Goal: Browse casually: Explore the website without a specific task or goal

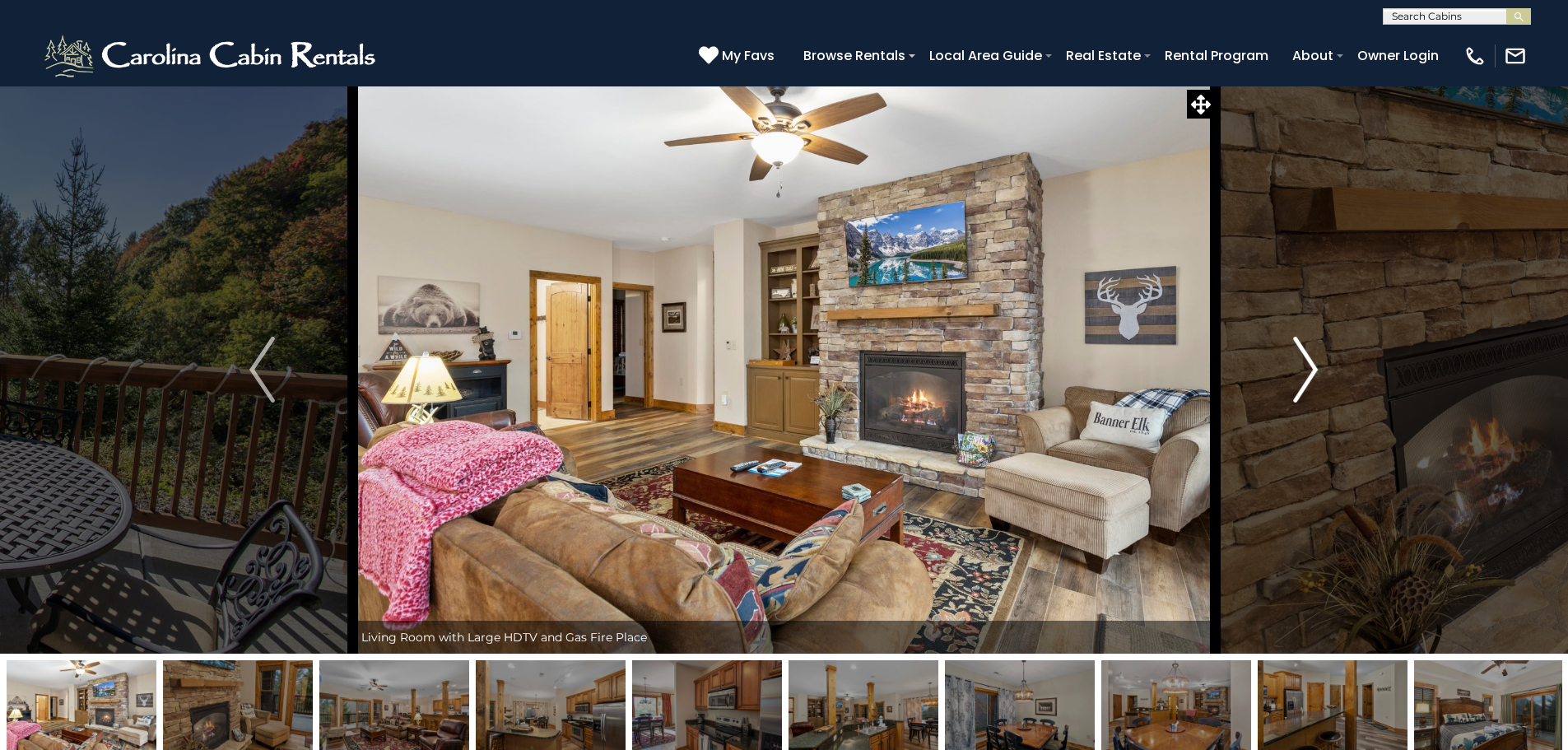
drag, startPoint x: 1308, startPoint y: 372, endPoint x: 1269, endPoint y: 424, distance: 65.0
drag, startPoint x: 1269, startPoint y: 424, endPoint x: 1266, endPoint y: 408, distance: 16.3
click at [1266, 408] on button "Next" at bounding box center [1305, 369] width 181 height 568
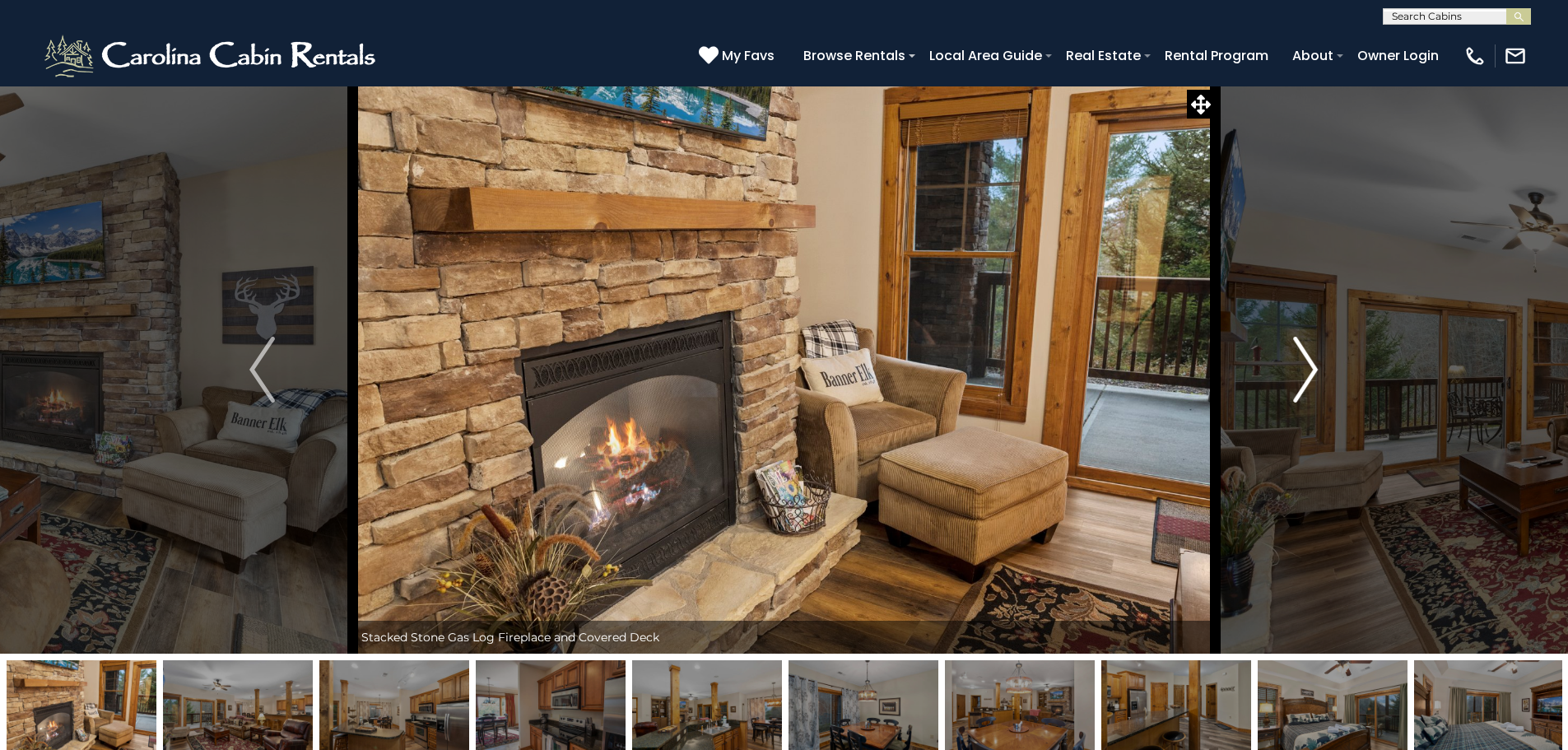
click at [1311, 375] on img "Next" at bounding box center [1305, 369] width 25 height 65
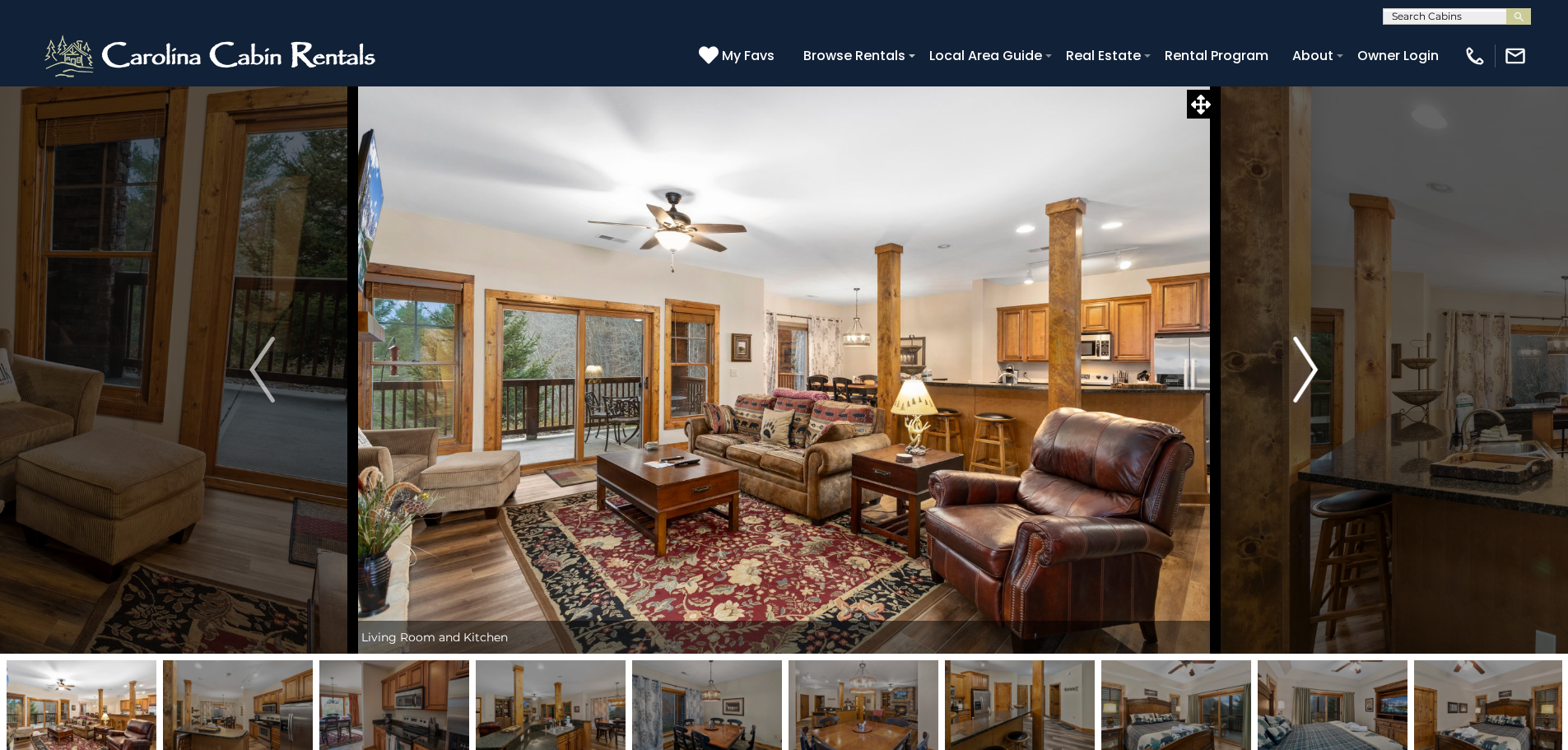
click at [1311, 375] on img "Next" at bounding box center [1305, 369] width 25 height 65
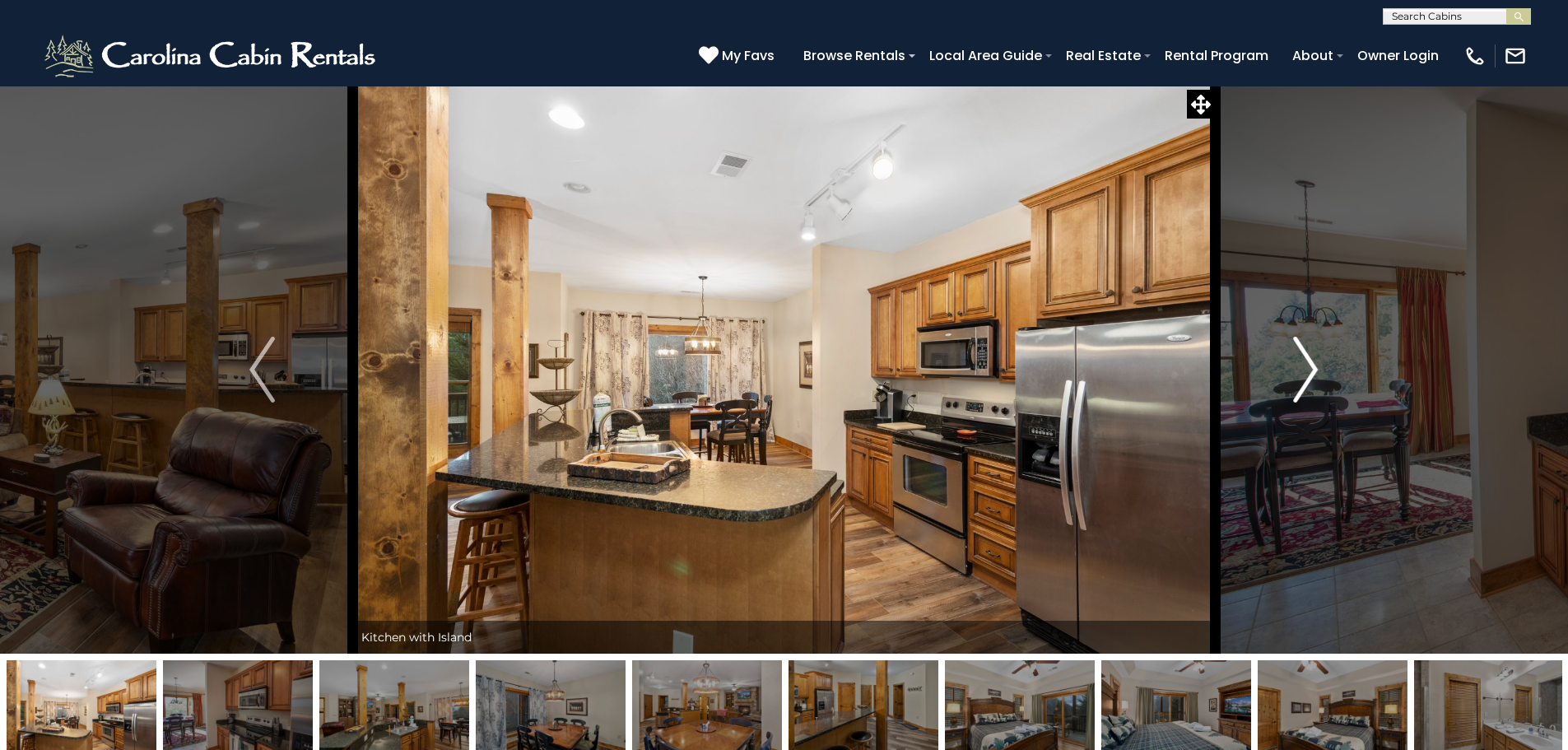
click at [1311, 375] on img "Next" at bounding box center [1305, 369] width 25 height 65
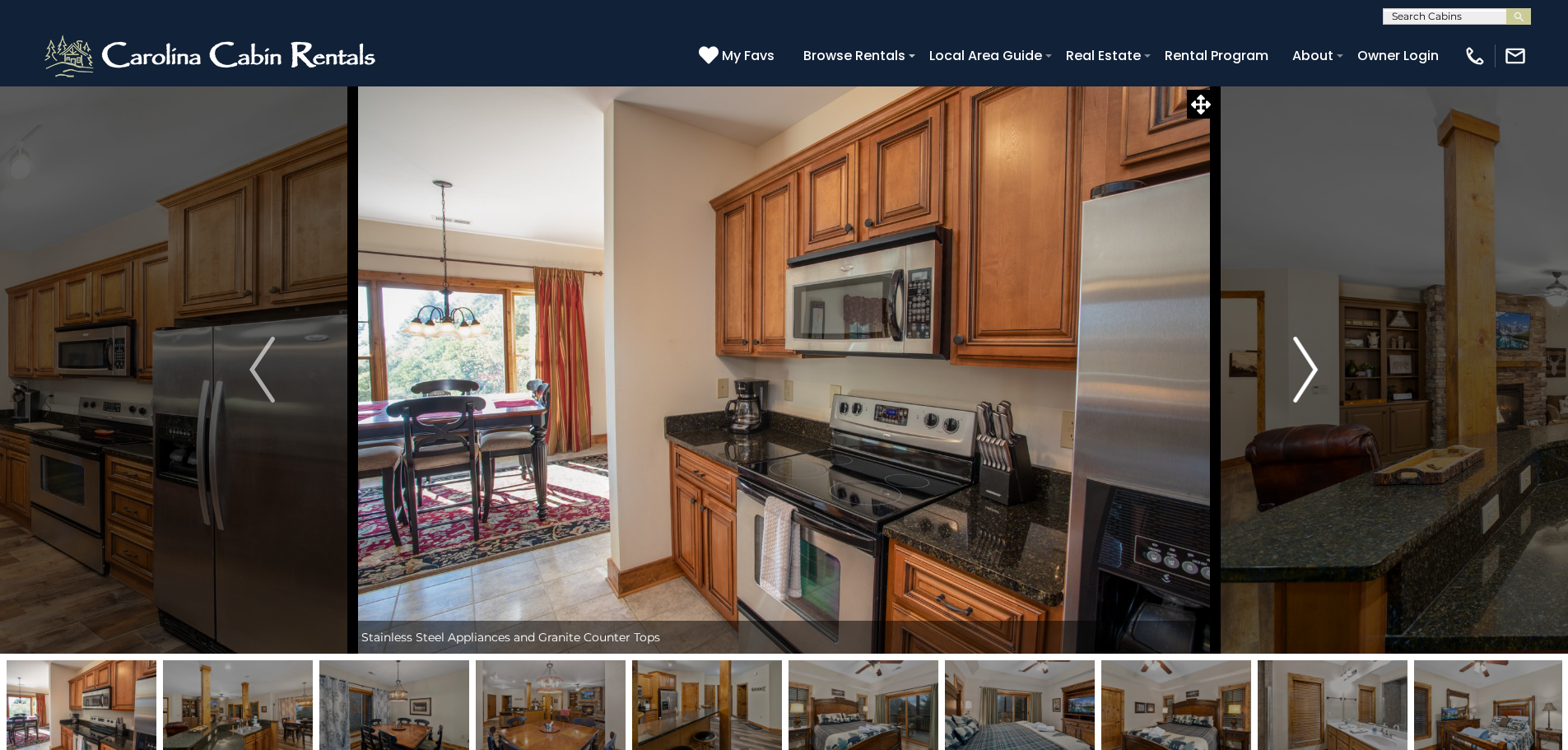
click at [1311, 375] on img "Next" at bounding box center [1305, 369] width 25 height 65
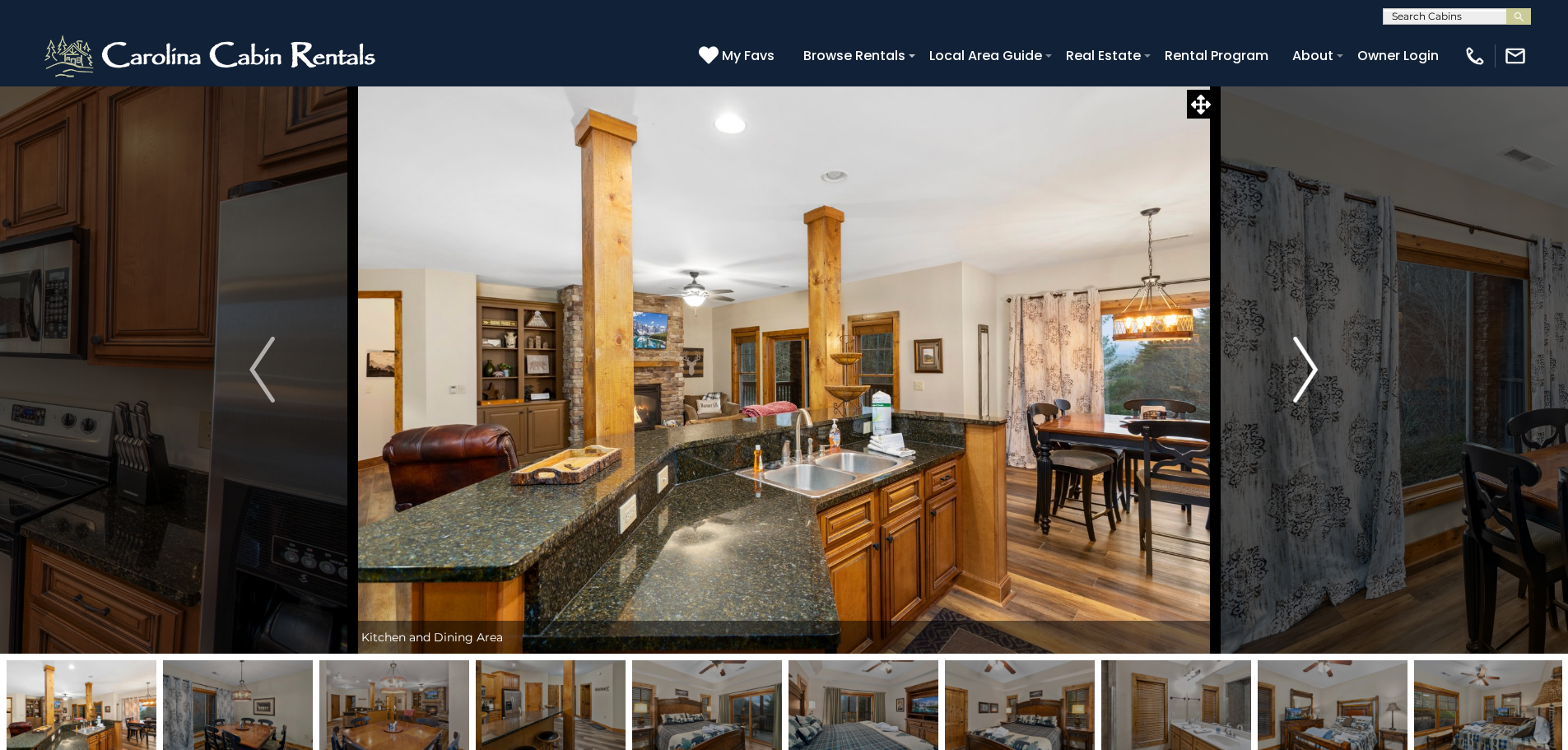
click at [1311, 375] on img "Next" at bounding box center [1305, 369] width 25 height 65
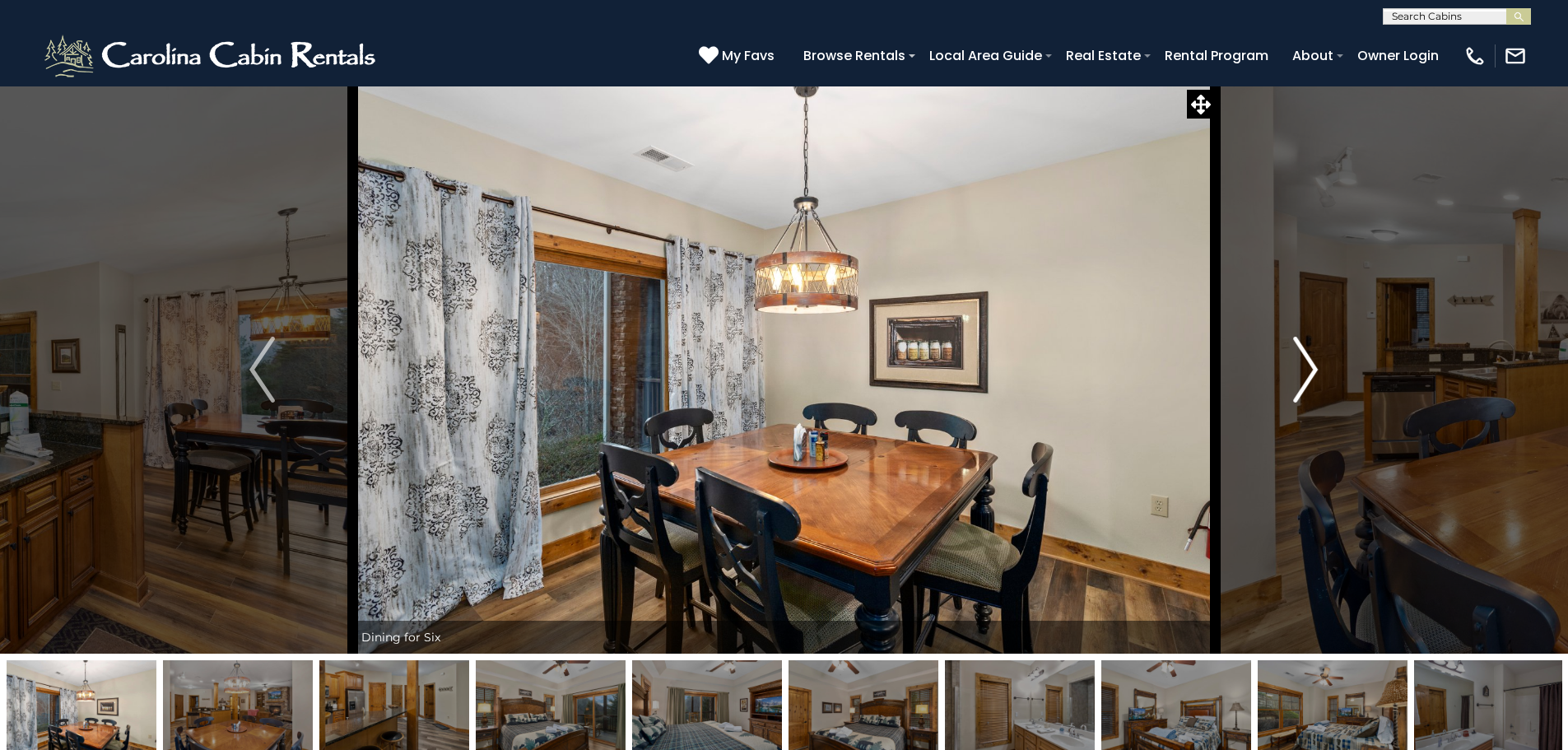
click at [1311, 375] on img "Next" at bounding box center [1305, 369] width 25 height 65
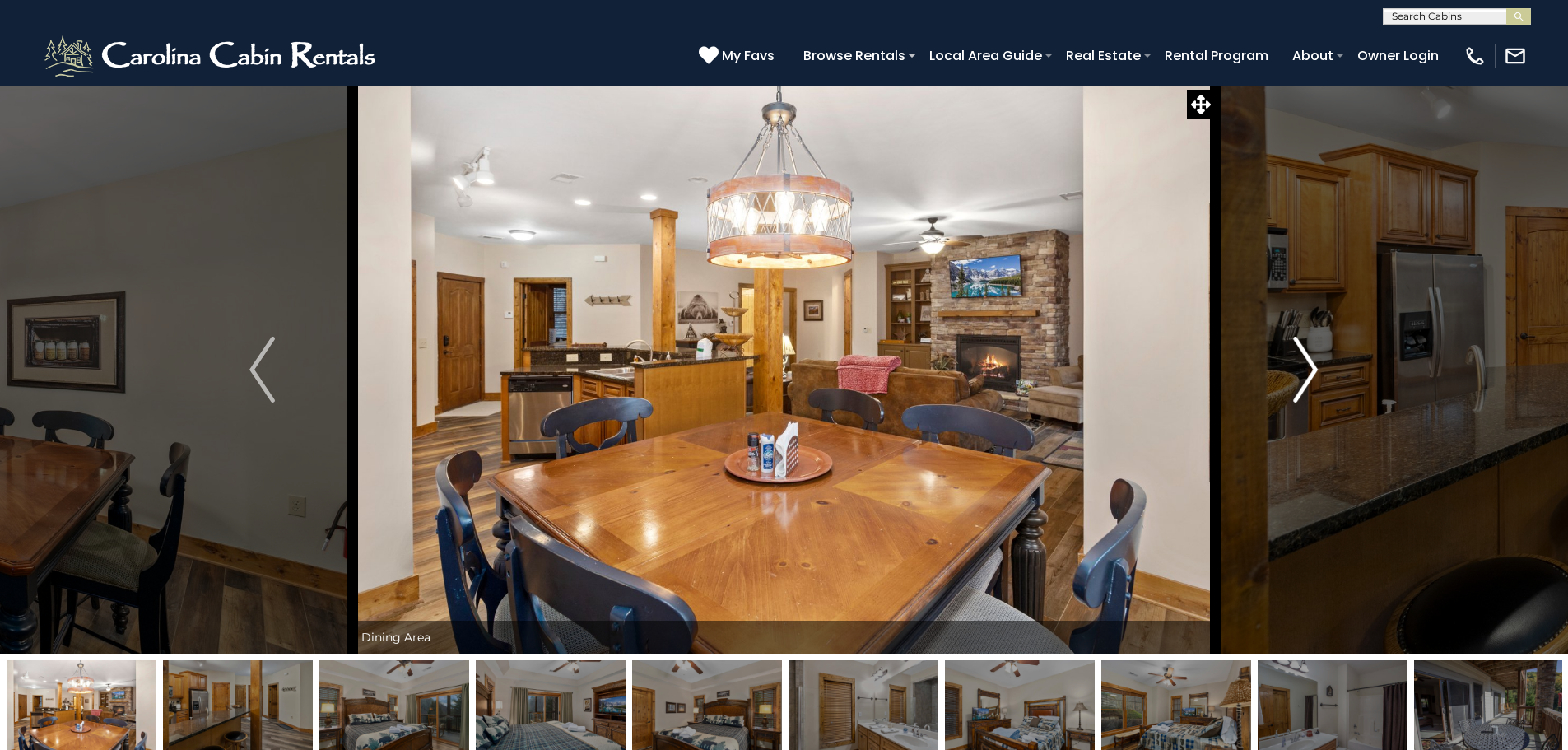
click at [1311, 375] on img "Next" at bounding box center [1305, 369] width 25 height 65
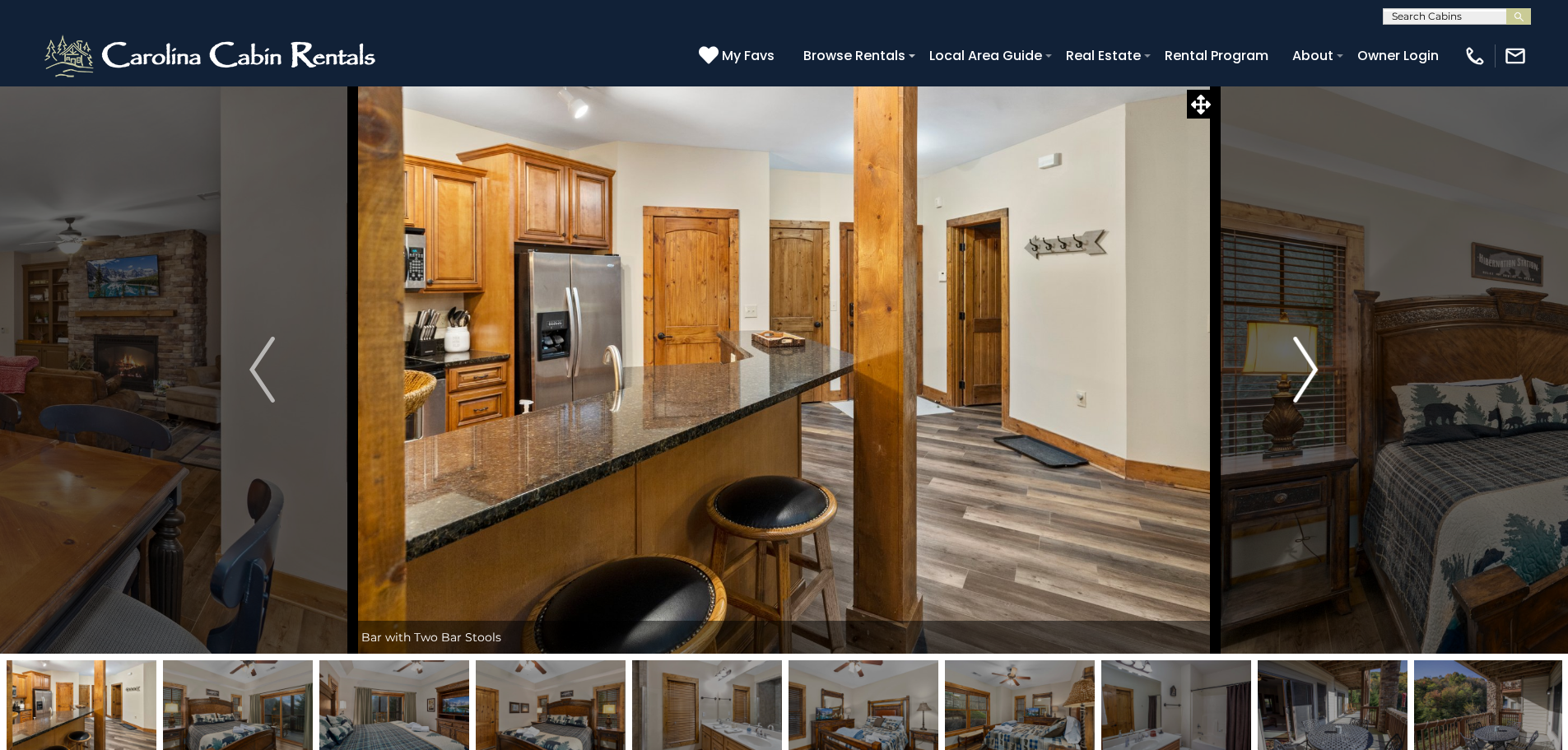
click at [1311, 375] on img "Next" at bounding box center [1305, 369] width 25 height 65
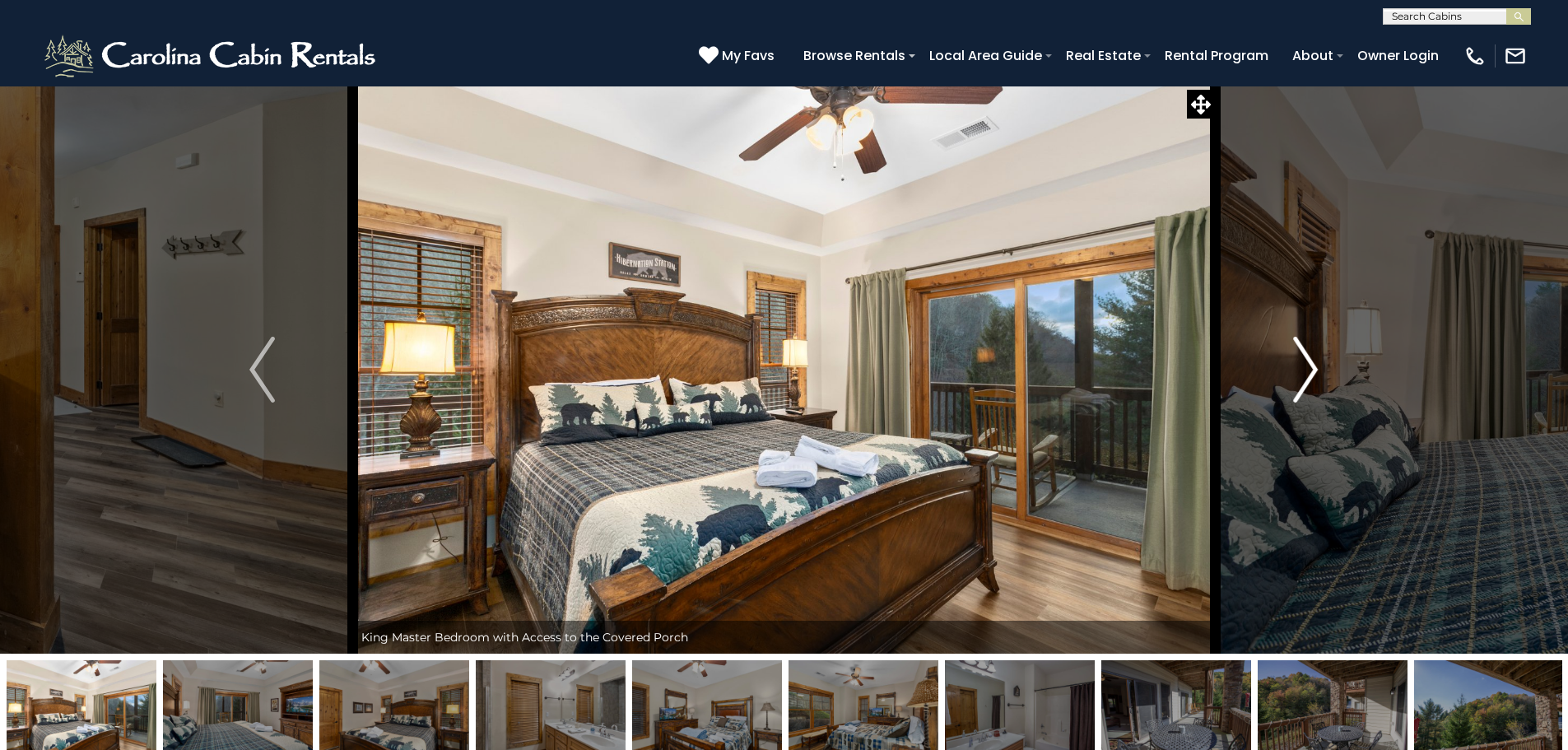
click at [1311, 375] on img "Next" at bounding box center [1305, 369] width 25 height 65
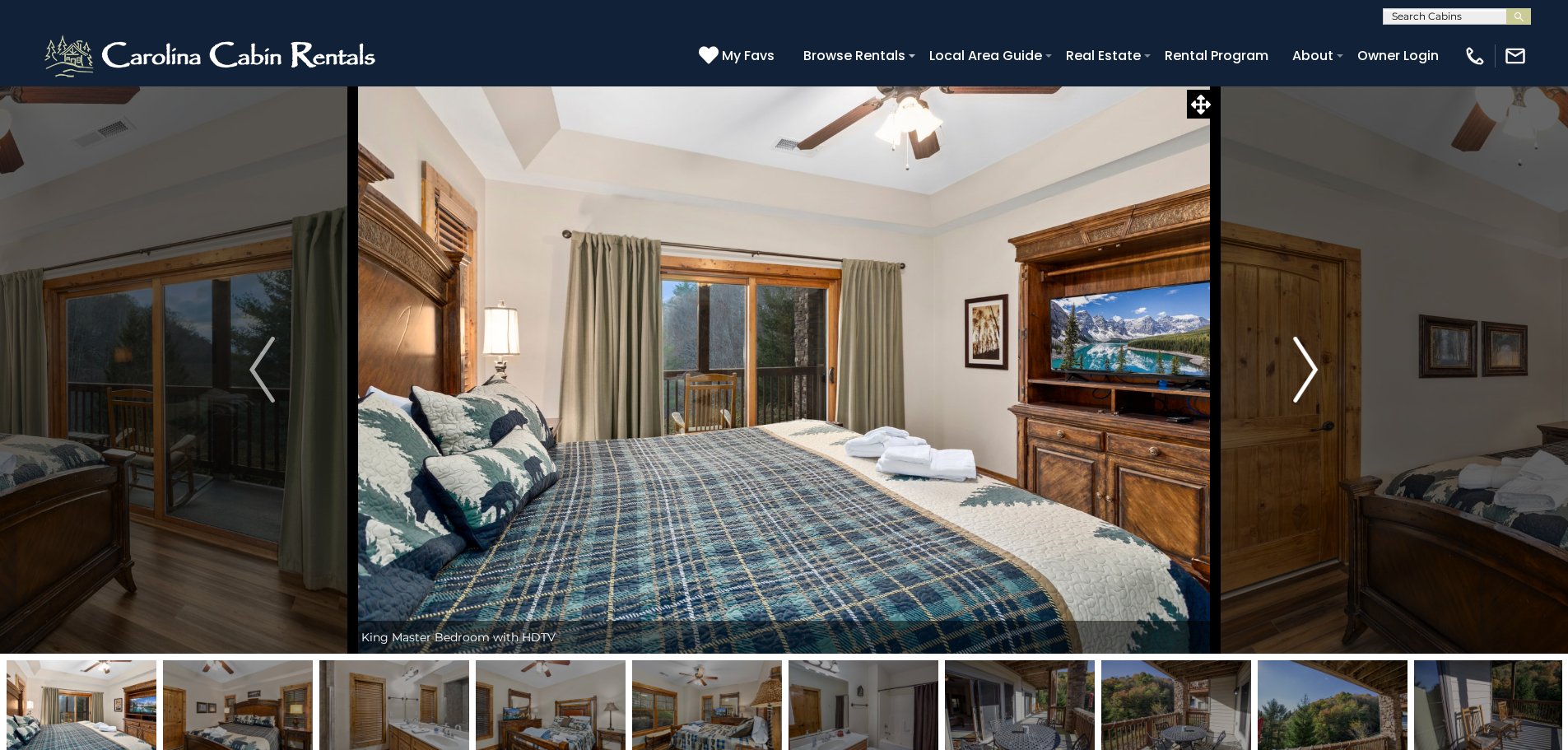
click at [1311, 375] on img "Next" at bounding box center [1305, 369] width 25 height 65
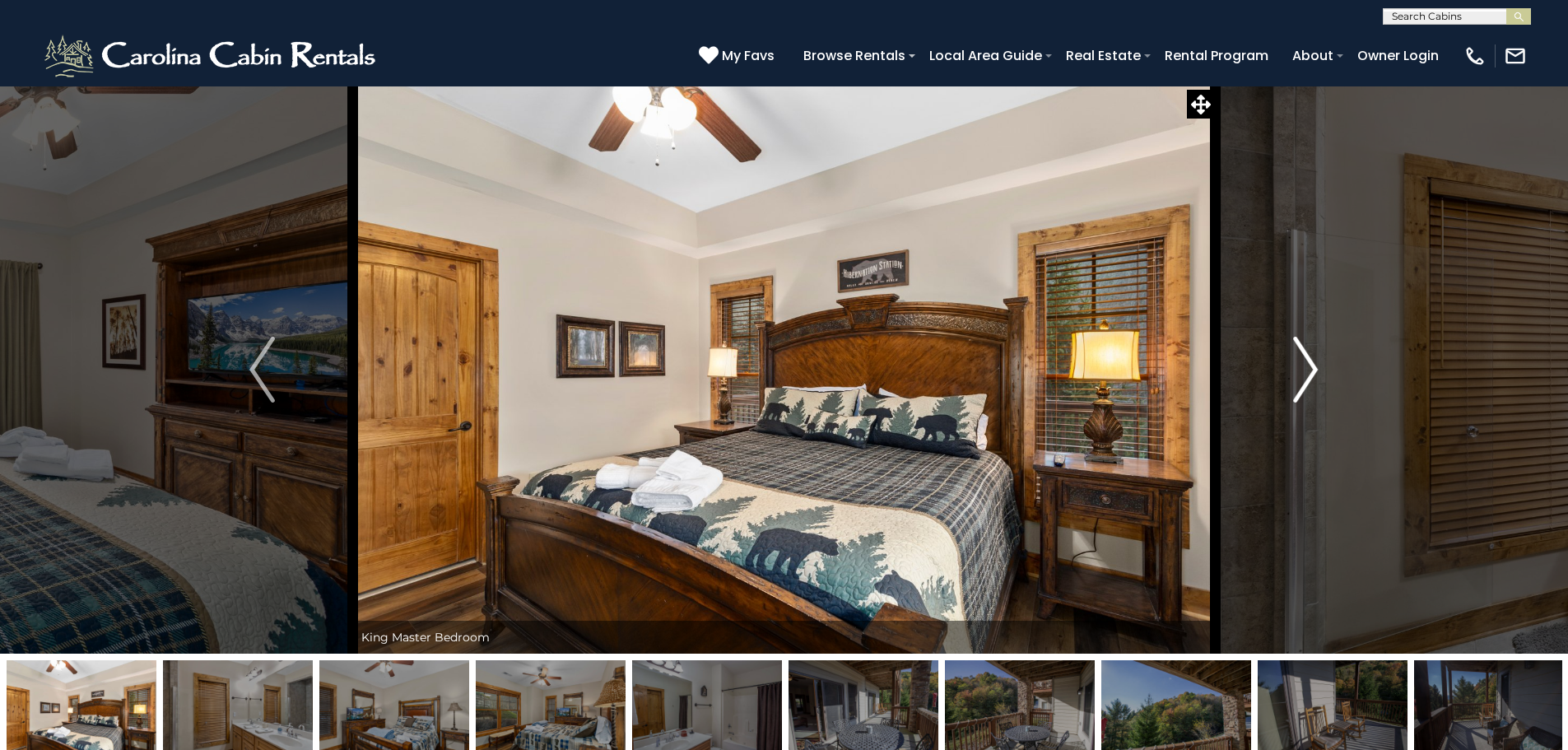
click at [1311, 375] on img "Next" at bounding box center [1305, 369] width 25 height 65
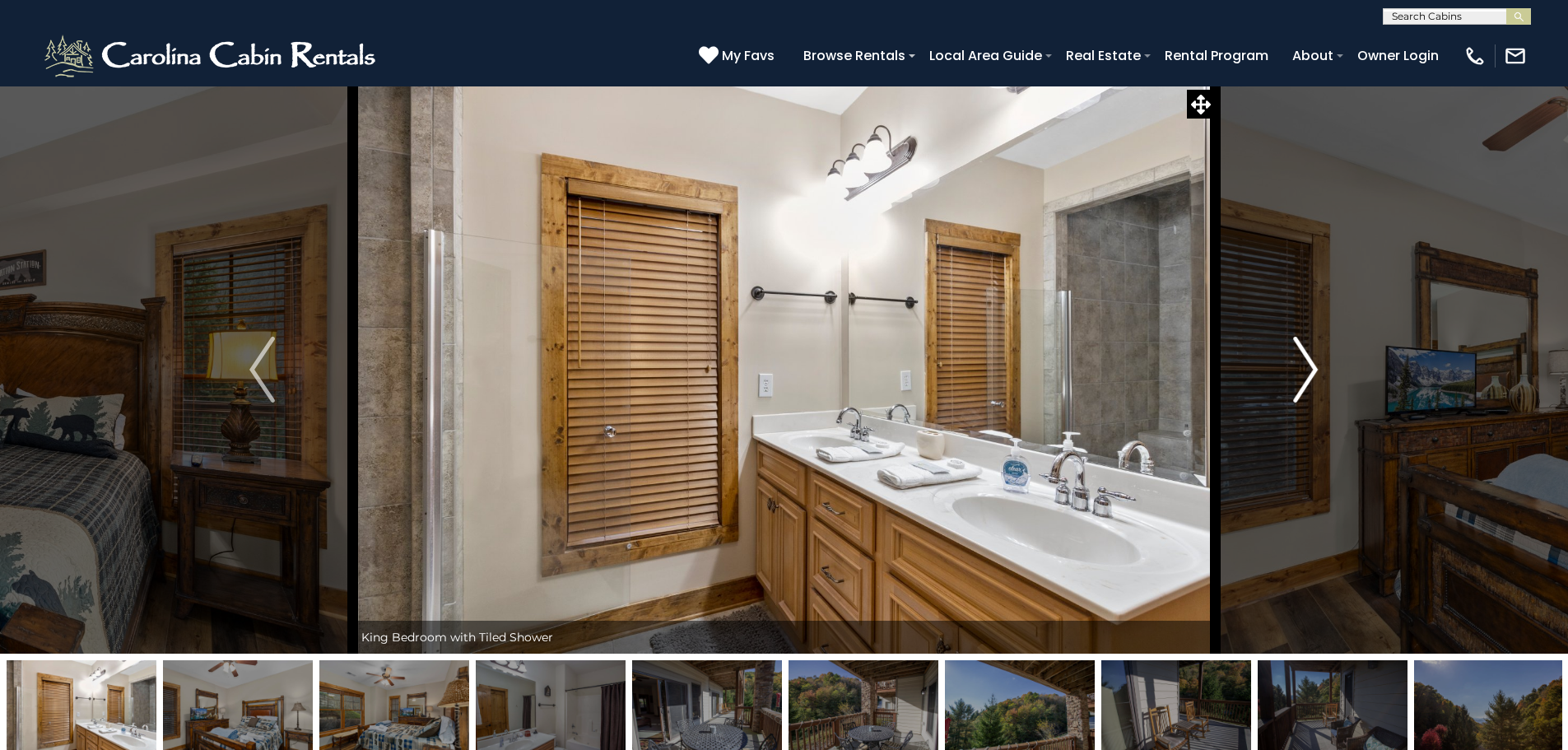
click at [1311, 375] on img "Next" at bounding box center [1305, 369] width 25 height 65
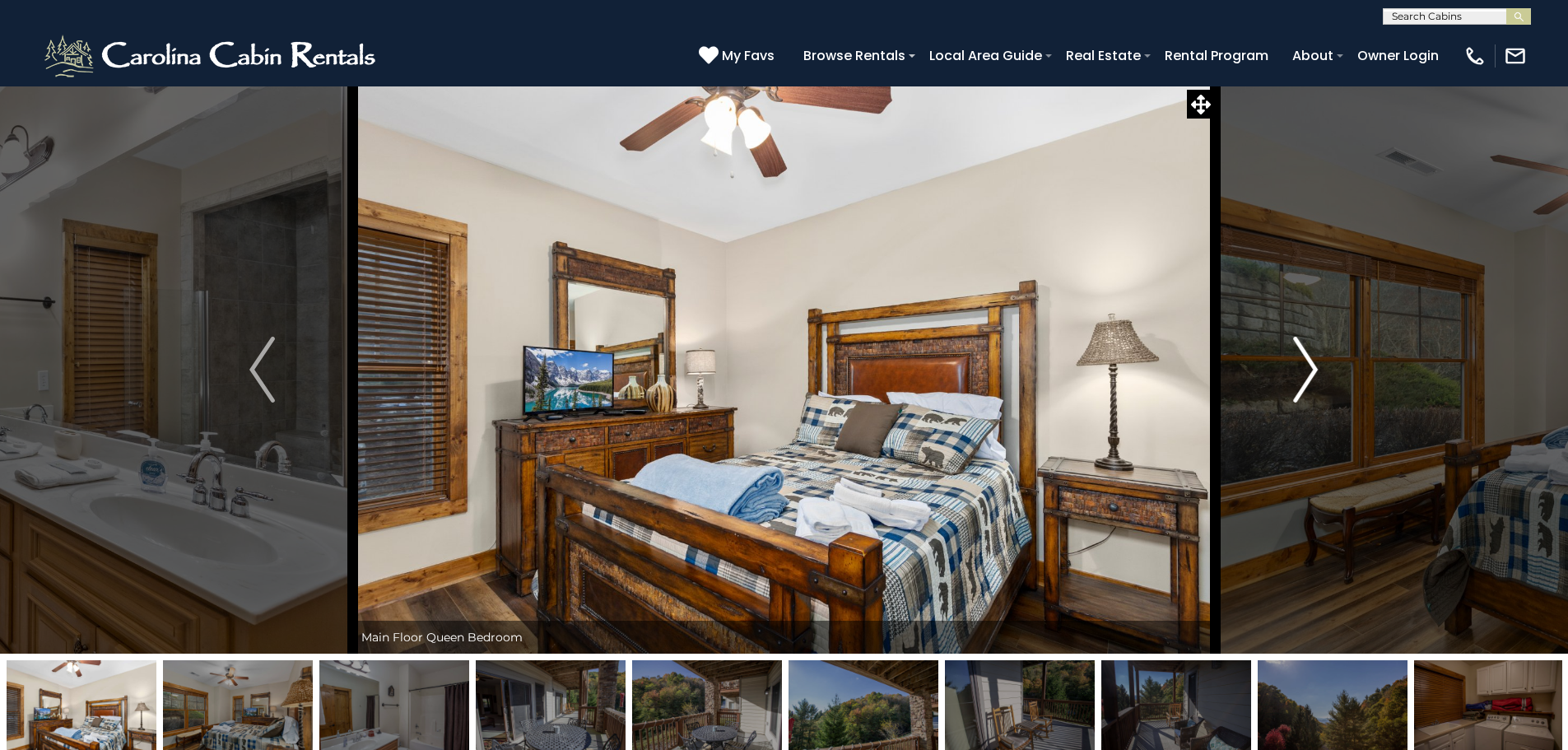
click at [1311, 375] on img "Next" at bounding box center [1305, 369] width 25 height 65
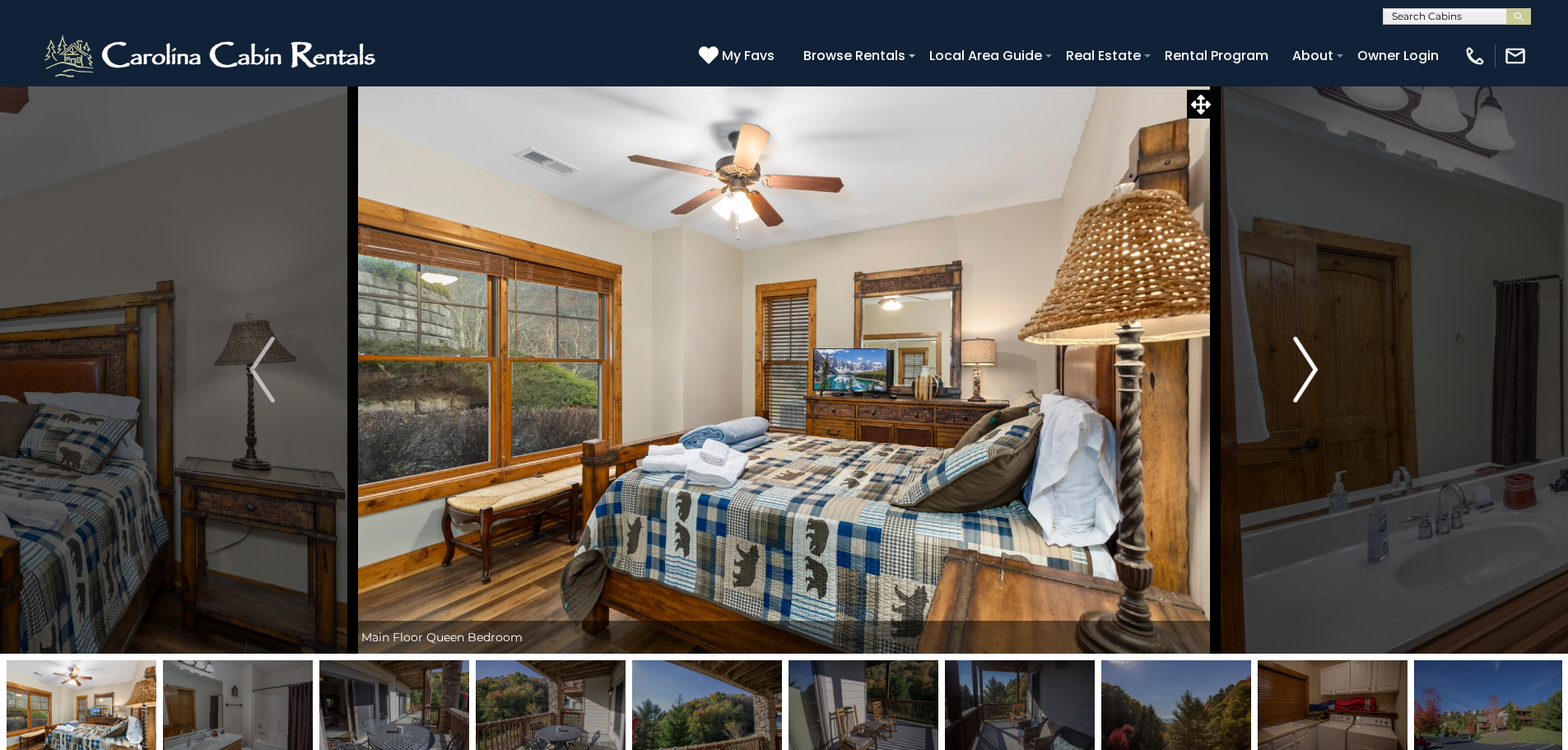
click at [1311, 375] on img "Next" at bounding box center [1305, 369] width 25 height 65
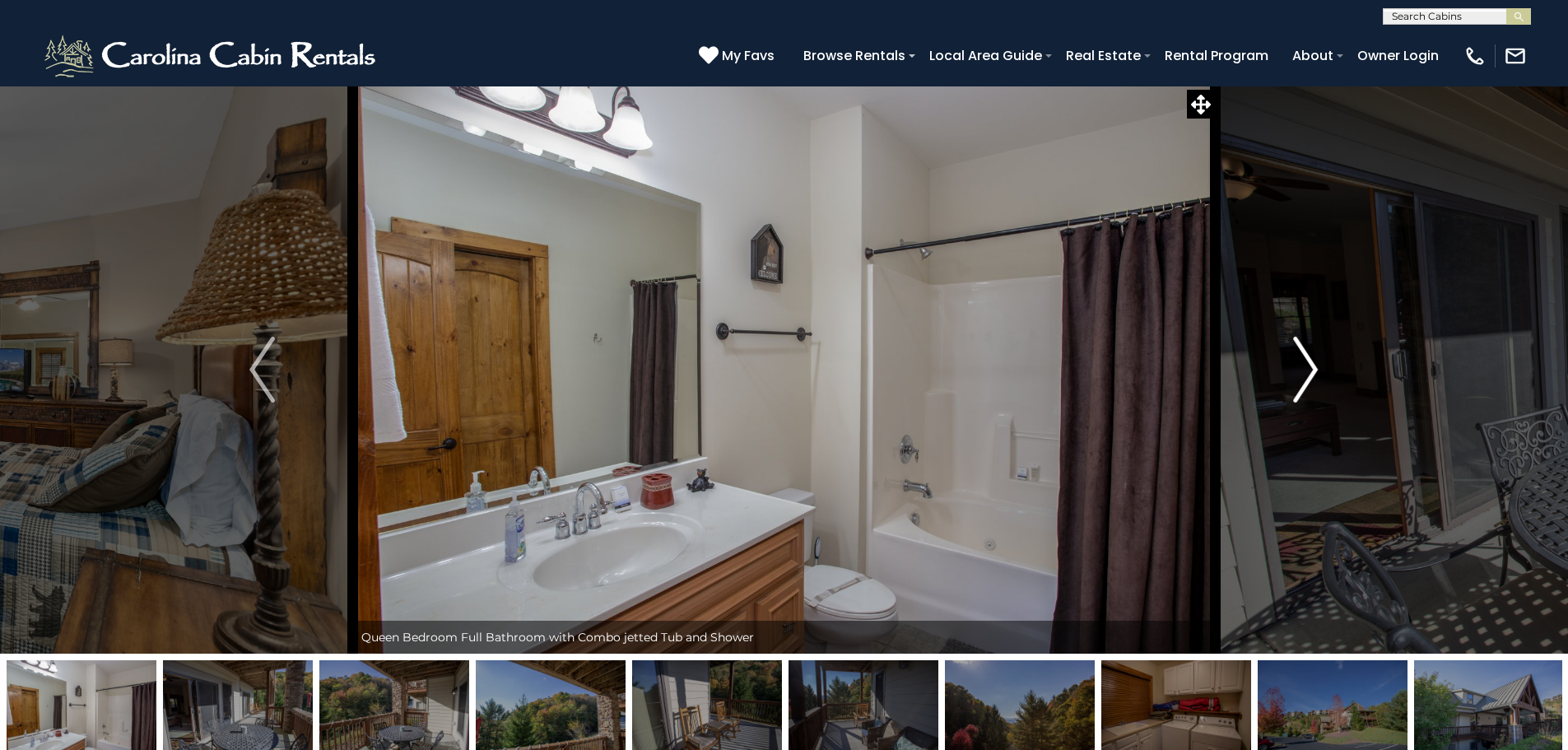
click at [1311, 375] on img "Next" at bounding box center [1305, 369] width 25 height 65
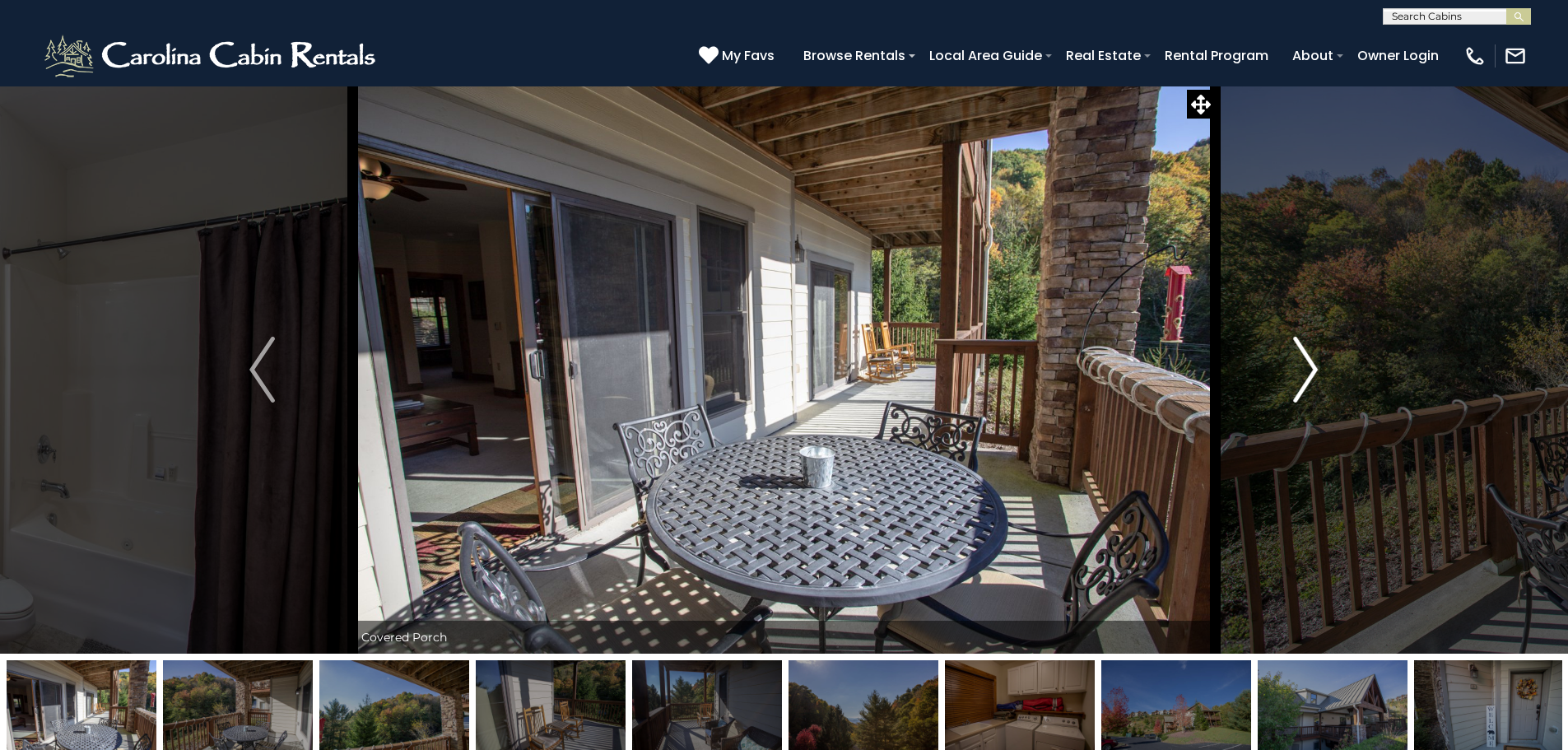
click at [1311, 375] on img "Next" at bounding box center [1305, 369] width 25 height 65
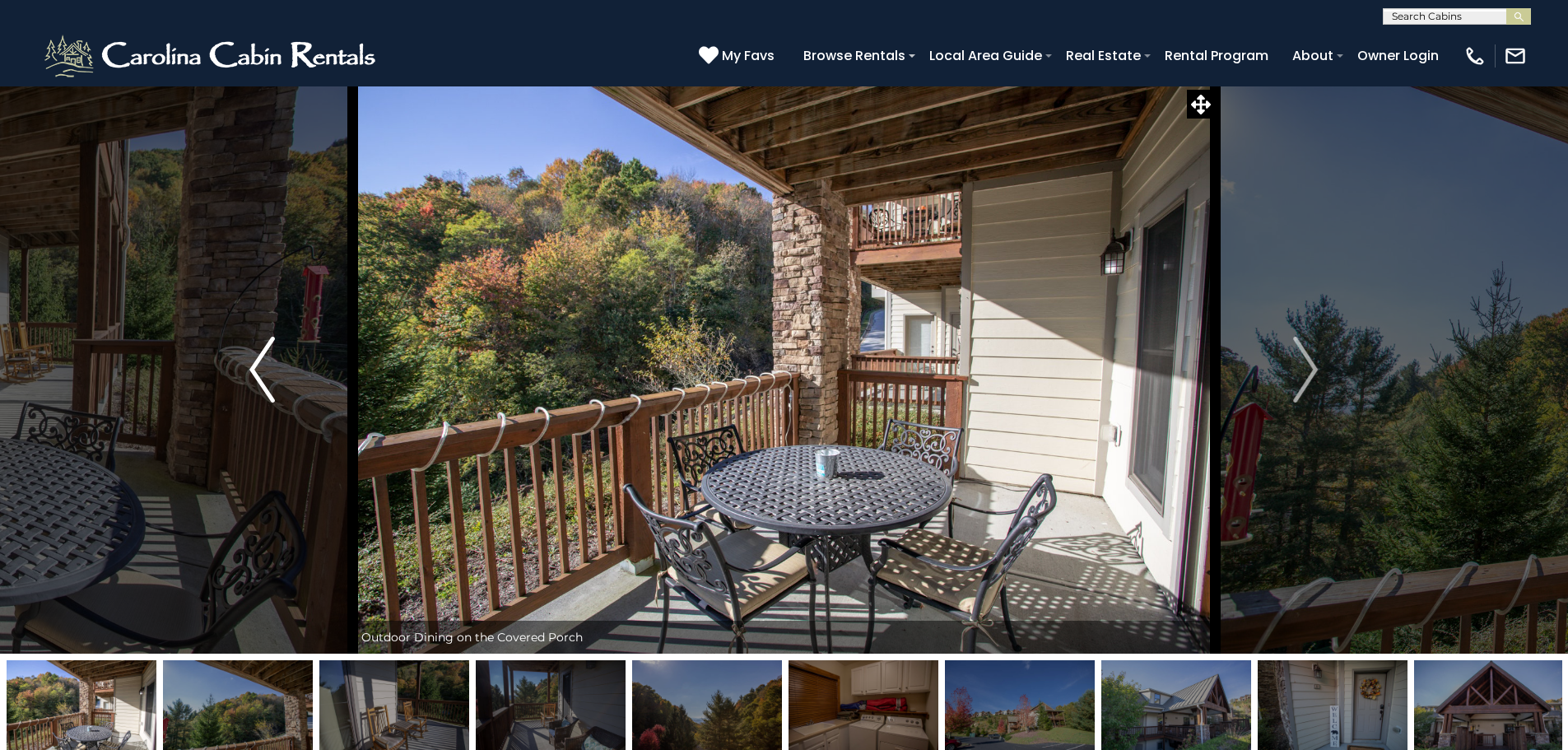
click at [254, 373] on img "Previous" at bounding box center [261, 369] width 25 height 65
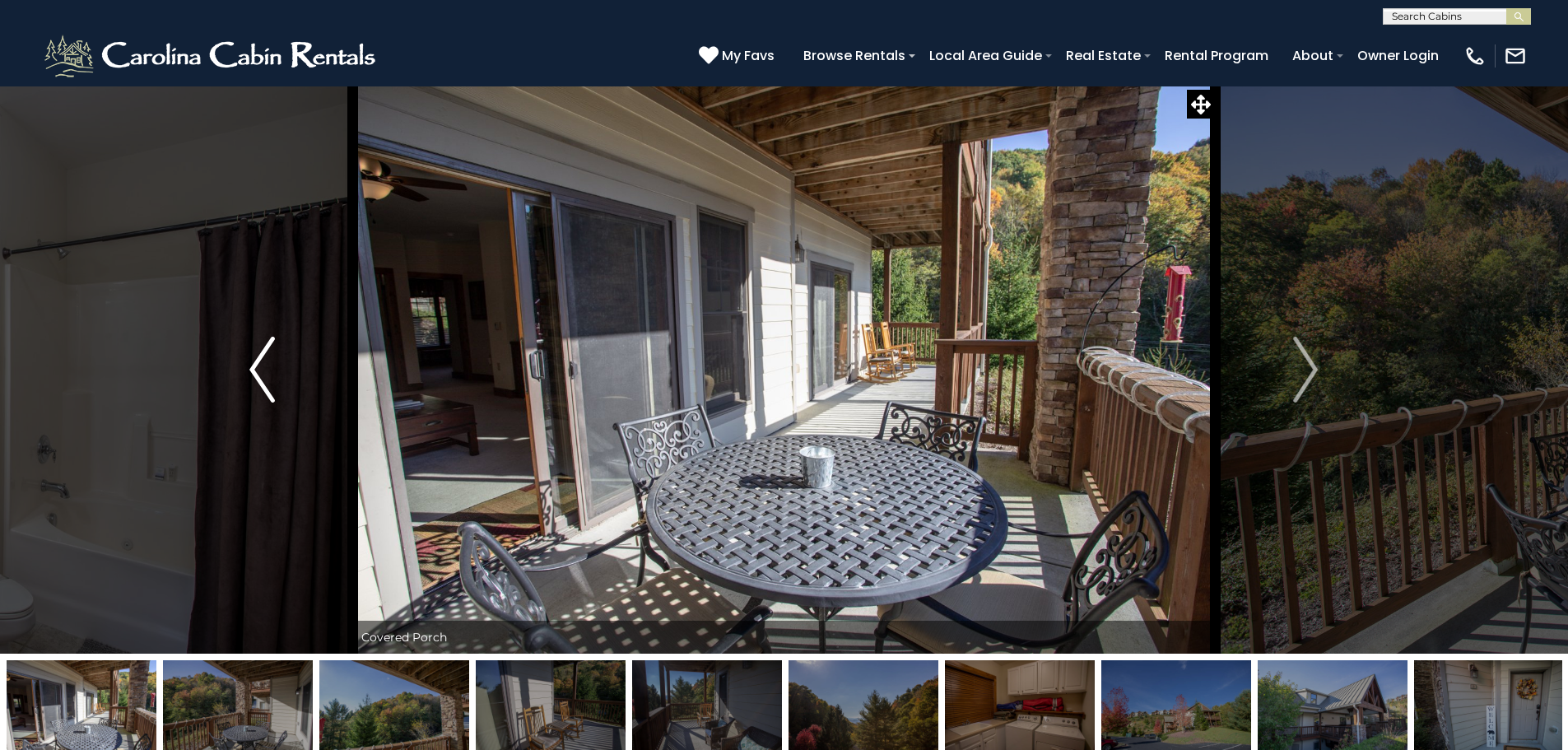
click at [254, 373] on img "Previous" at bounding box center [261, 369] width 25 height 65
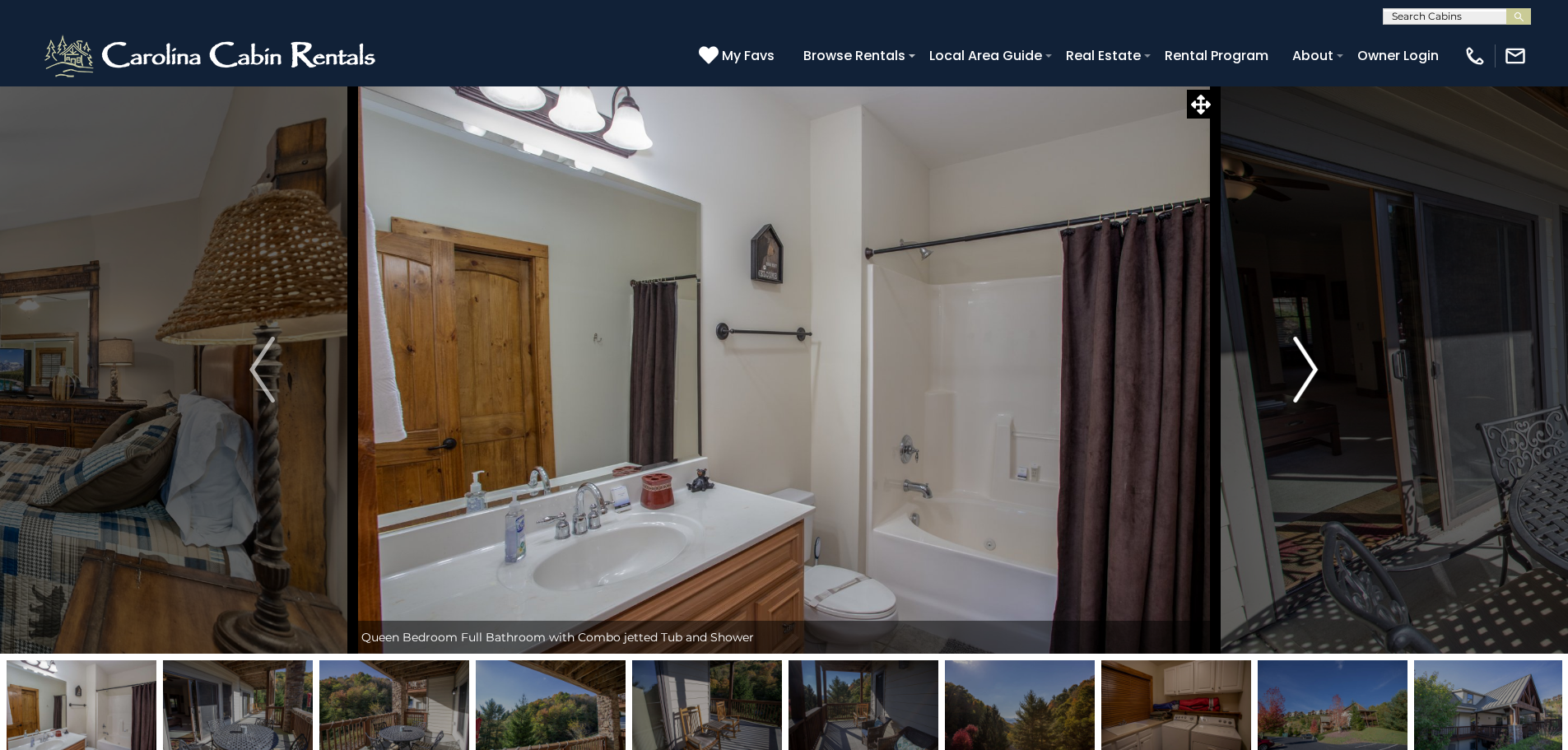
click at [1309, 380] on img "Next" at bounding box center [1305, 369] width 25 height 65
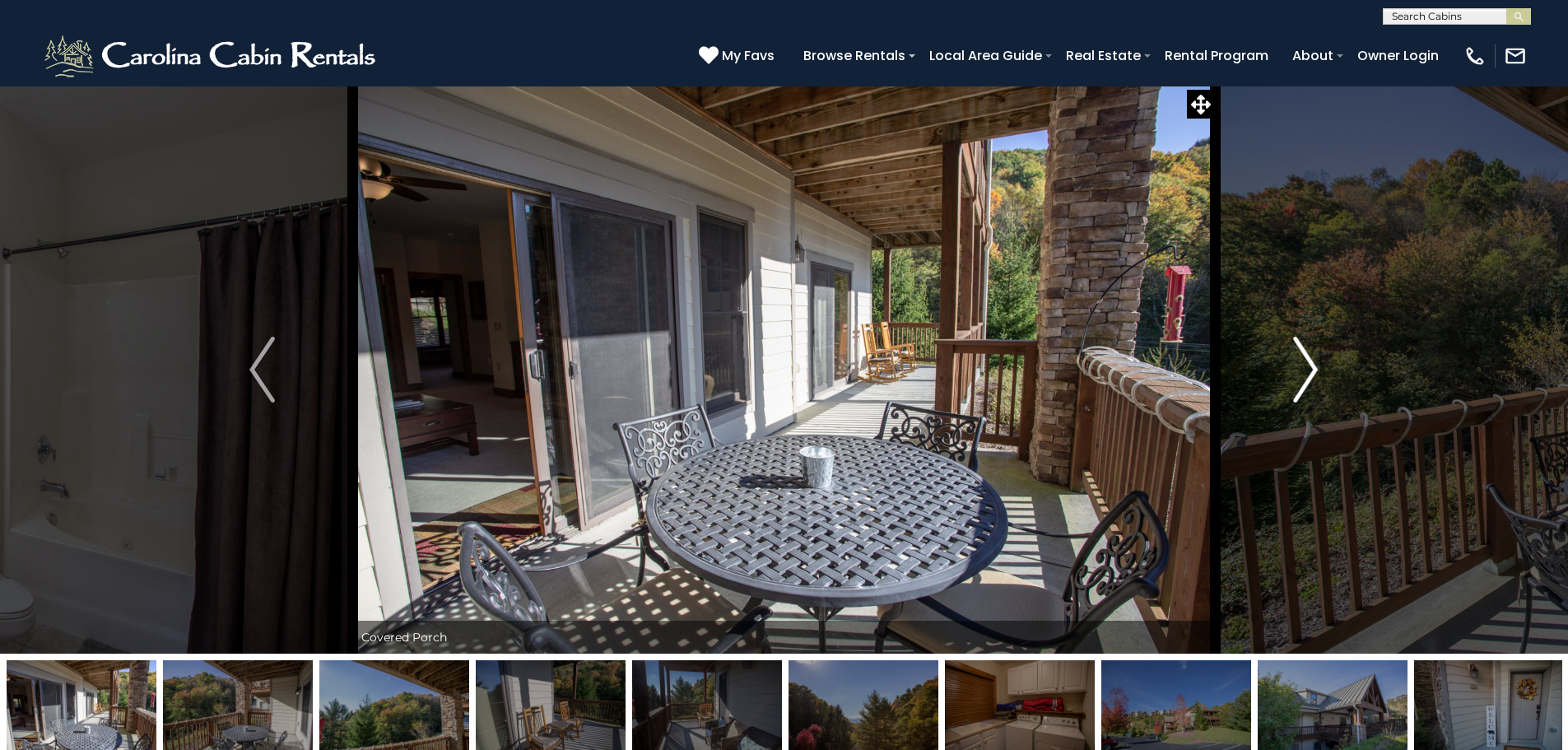
click at [1309, 380] on img "Next" at bounding box center [1305, 369] width 25 height 65
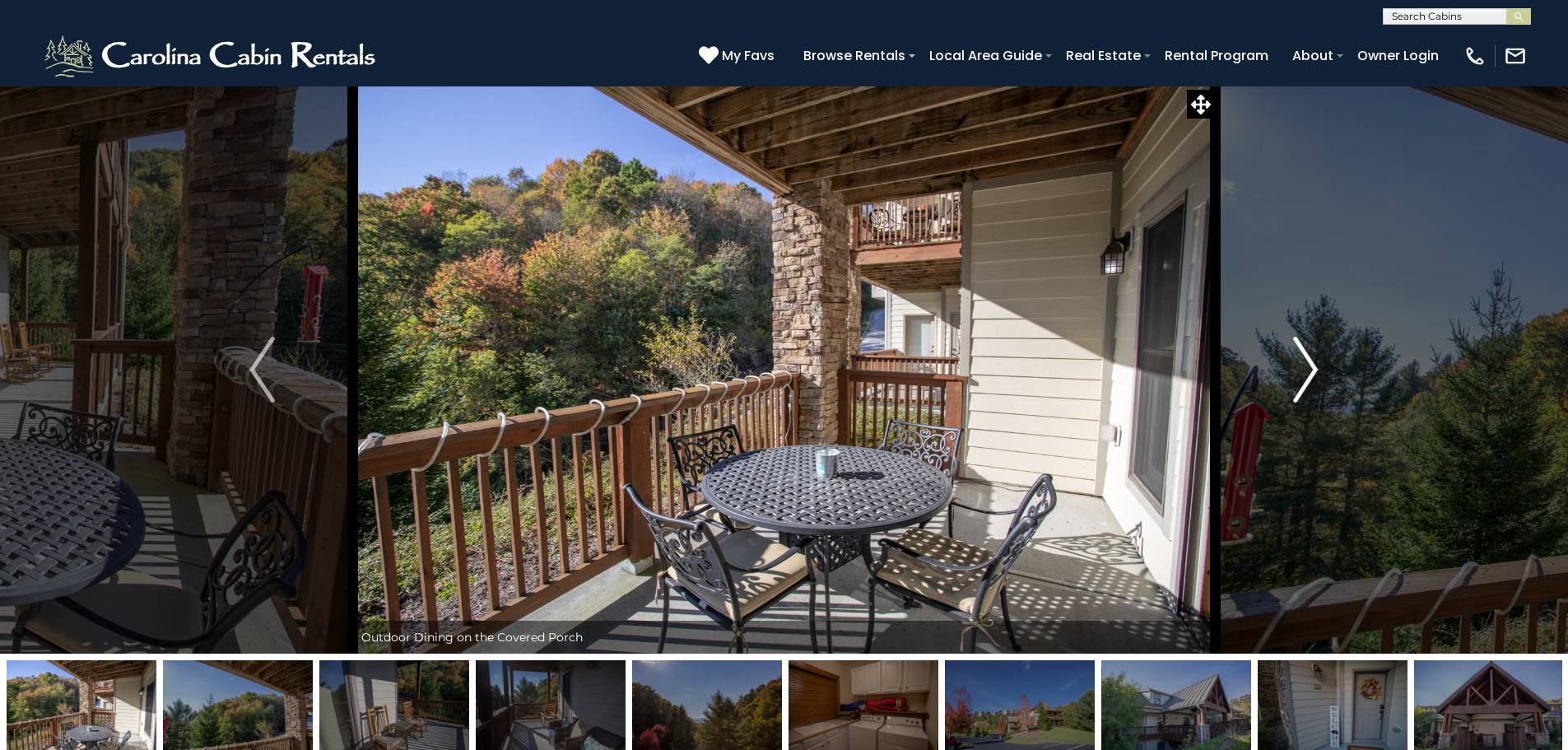
click at [1309, 380] on img "Next" at bounding box center [1305, 369] width 25 height 65
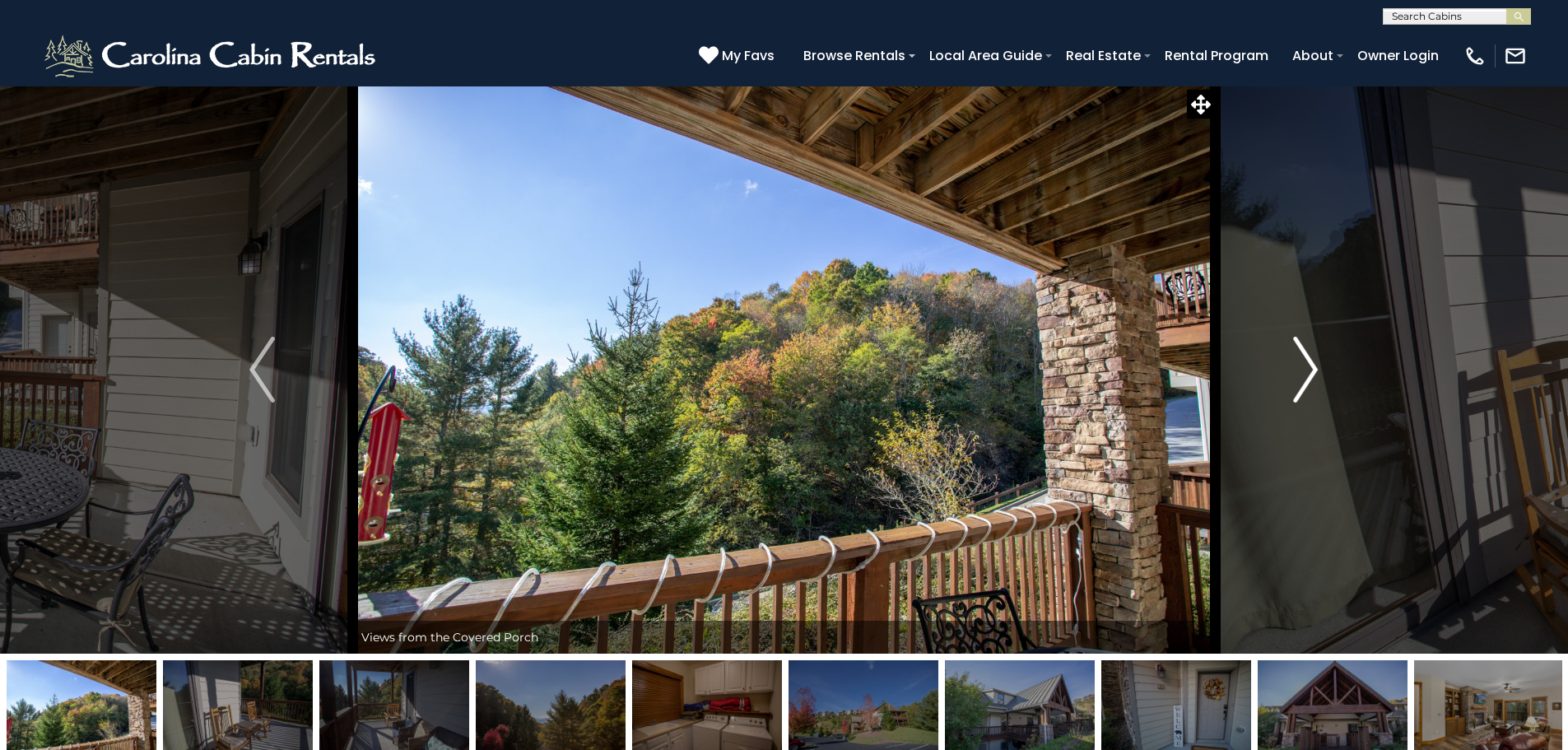
click at [1309, 380] on img "Next" at bounding box center [1305, 369] width 25 height 65
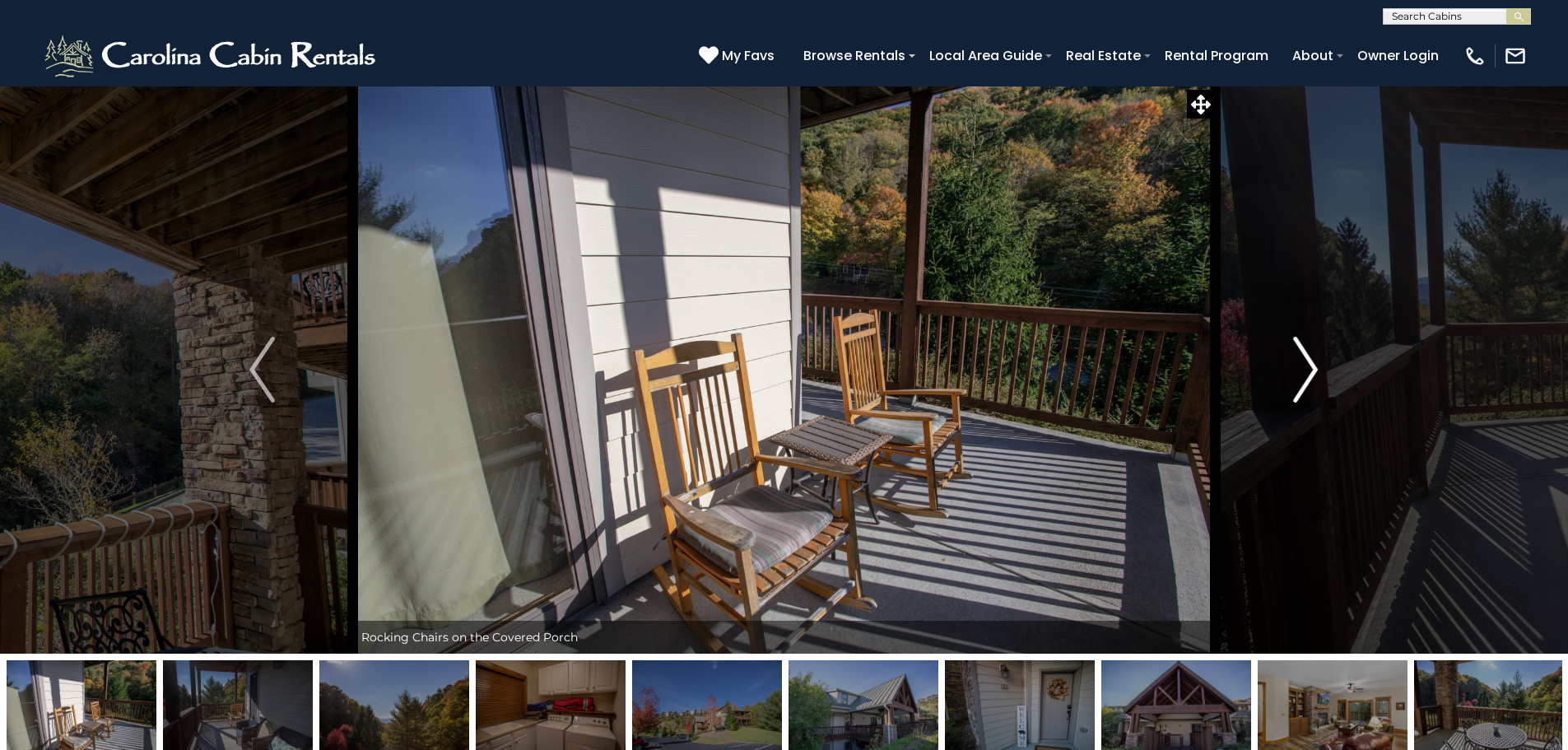
click at [1309, 380] on img "Next" at bounding box center [1305, 369] width 25 height 65
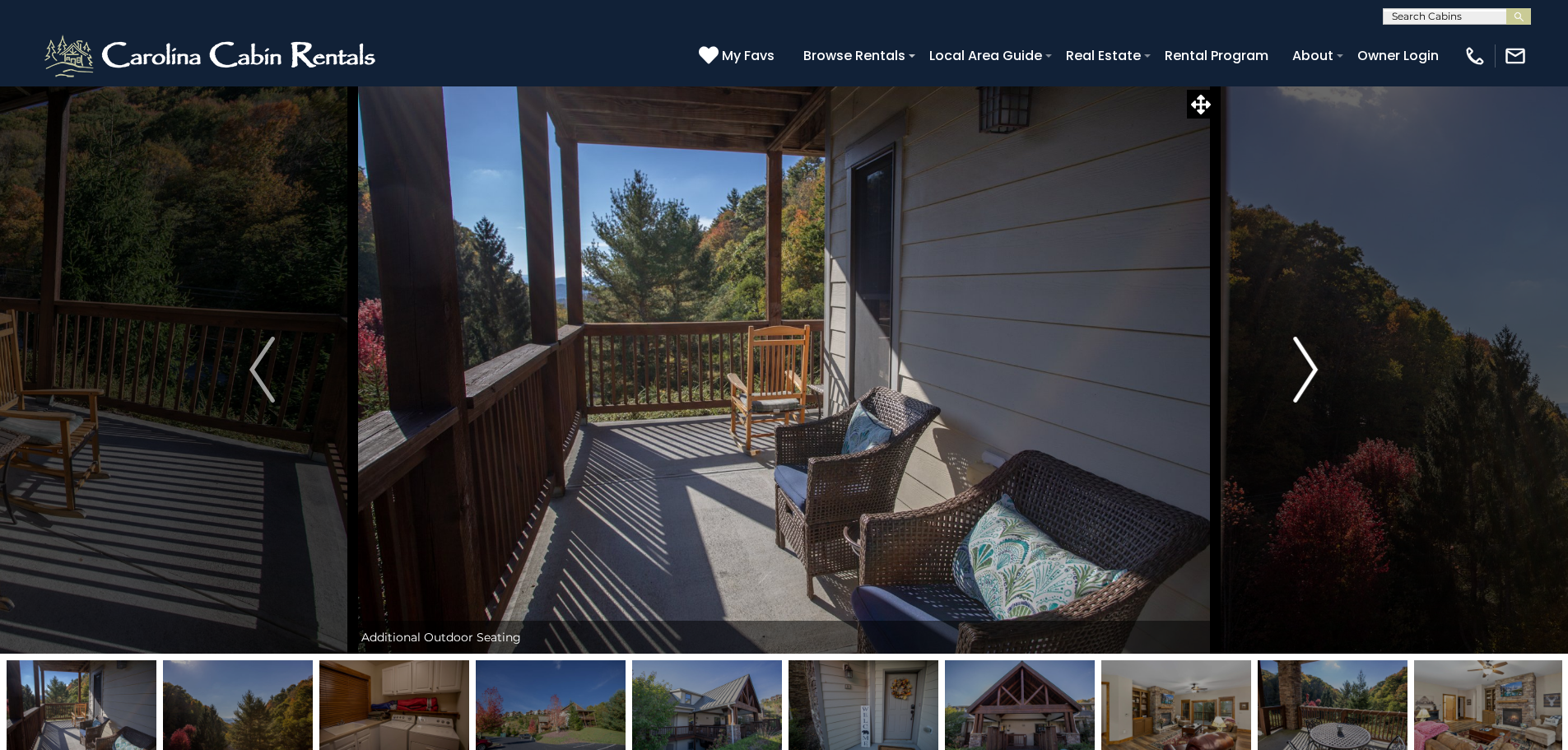
click at [1309, 380] on img "Next" at bounding box center [1305, 369] width 25 height 65
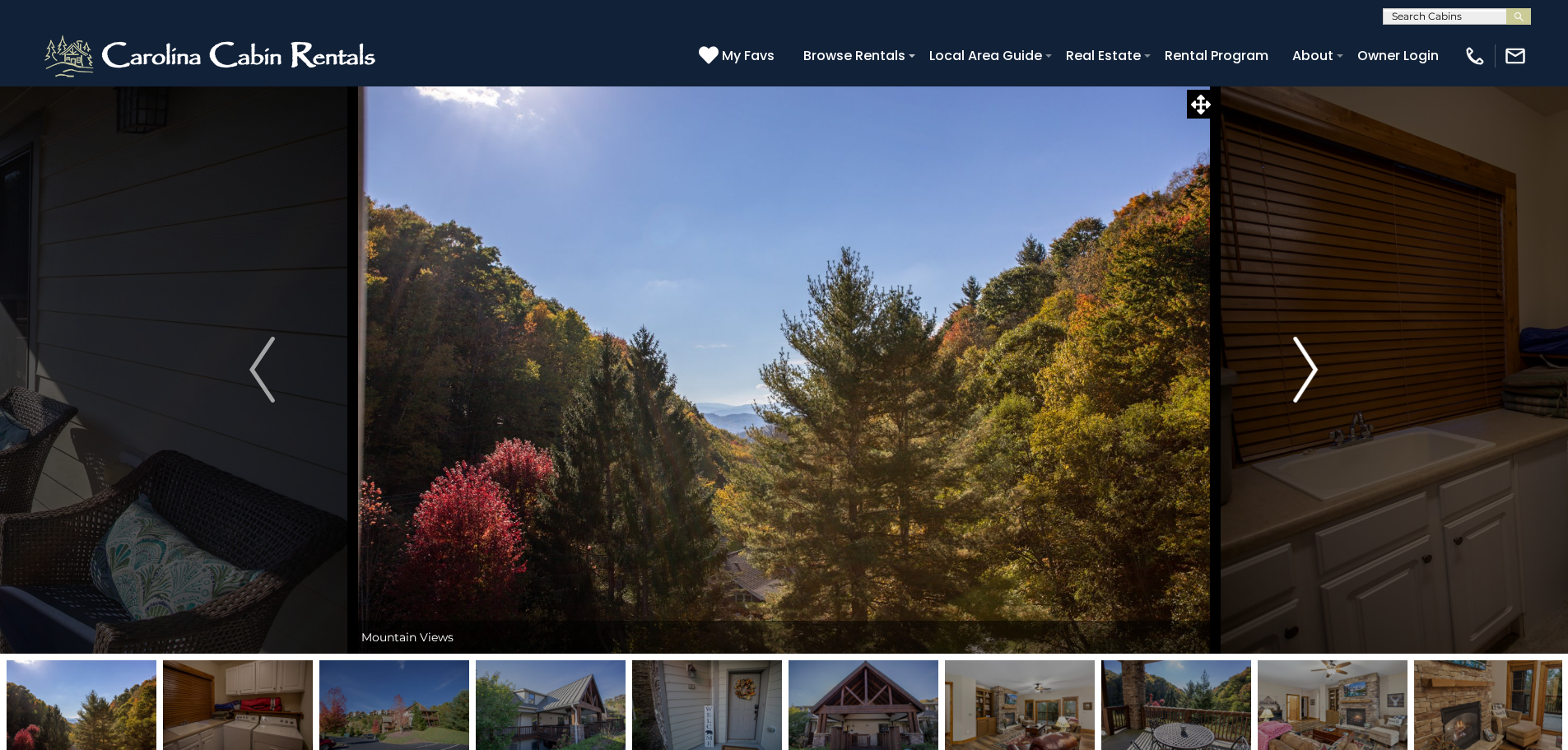
click at [1306, 352] on img "Next" at bounding box center [1305, 369] width 25 height 65
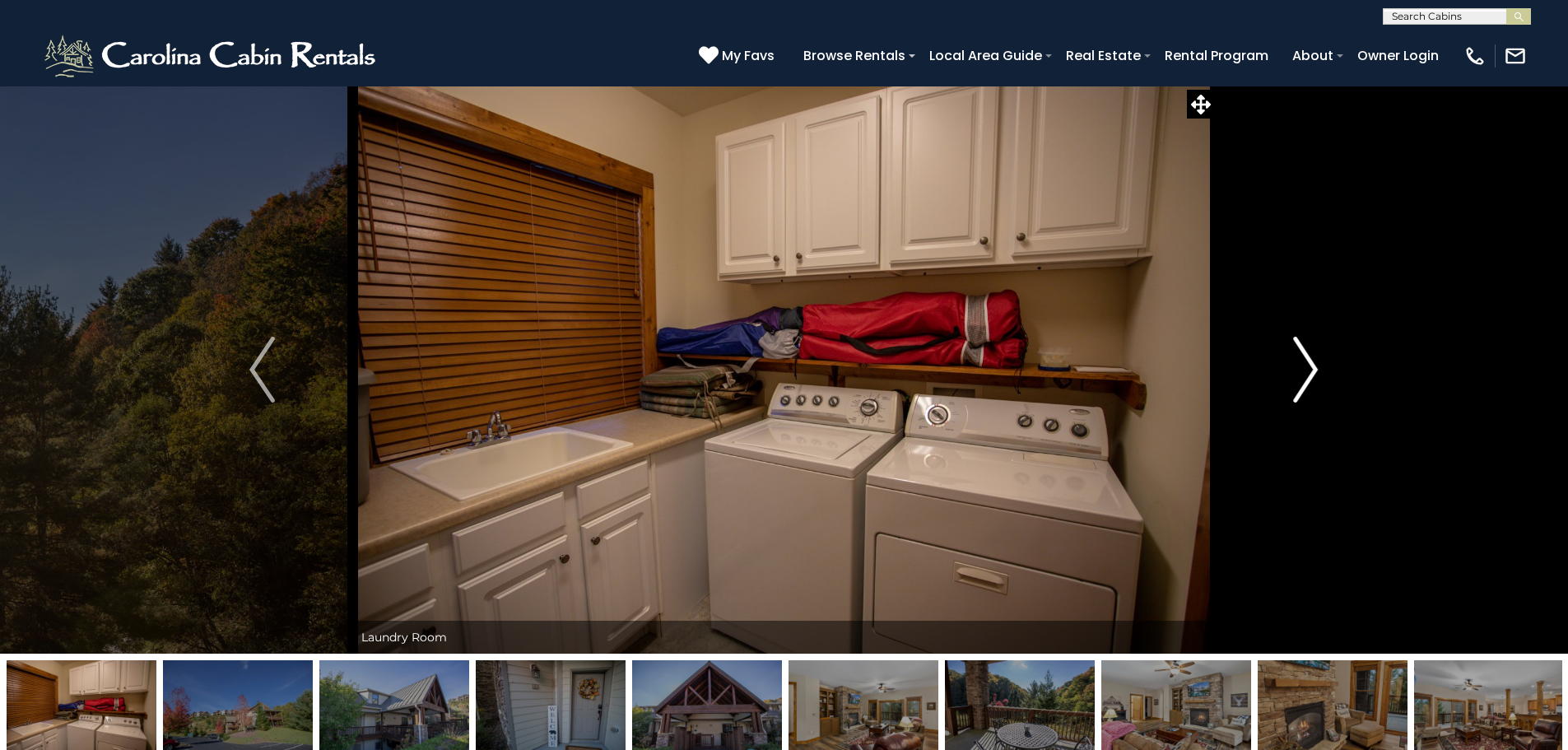
click at [1306, 352] on img "Next" at bounding box center [1305, 369] width 25 height 65
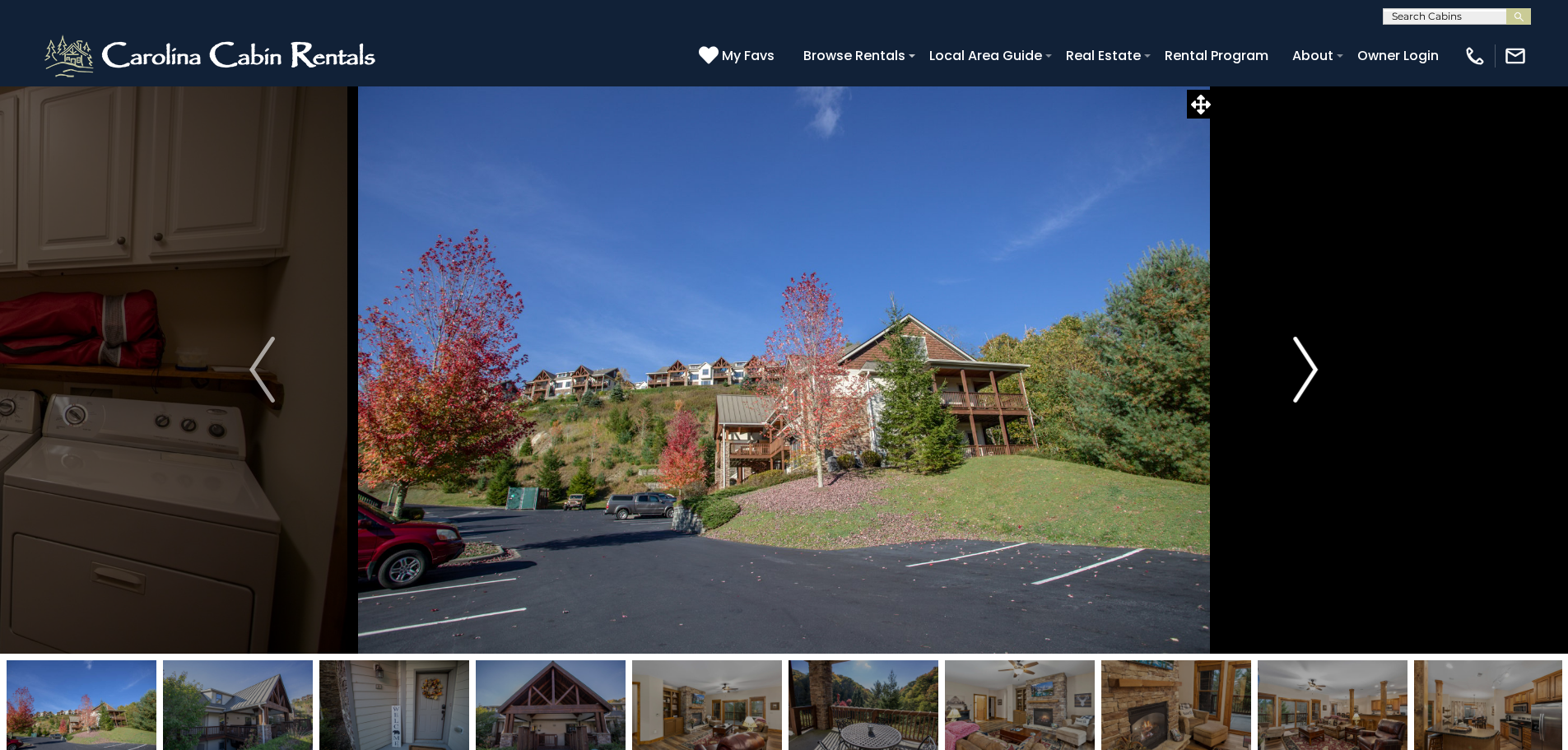
click at [1306, 352] on img "Next" at bounding box center [1305, 369] width 25 height 65
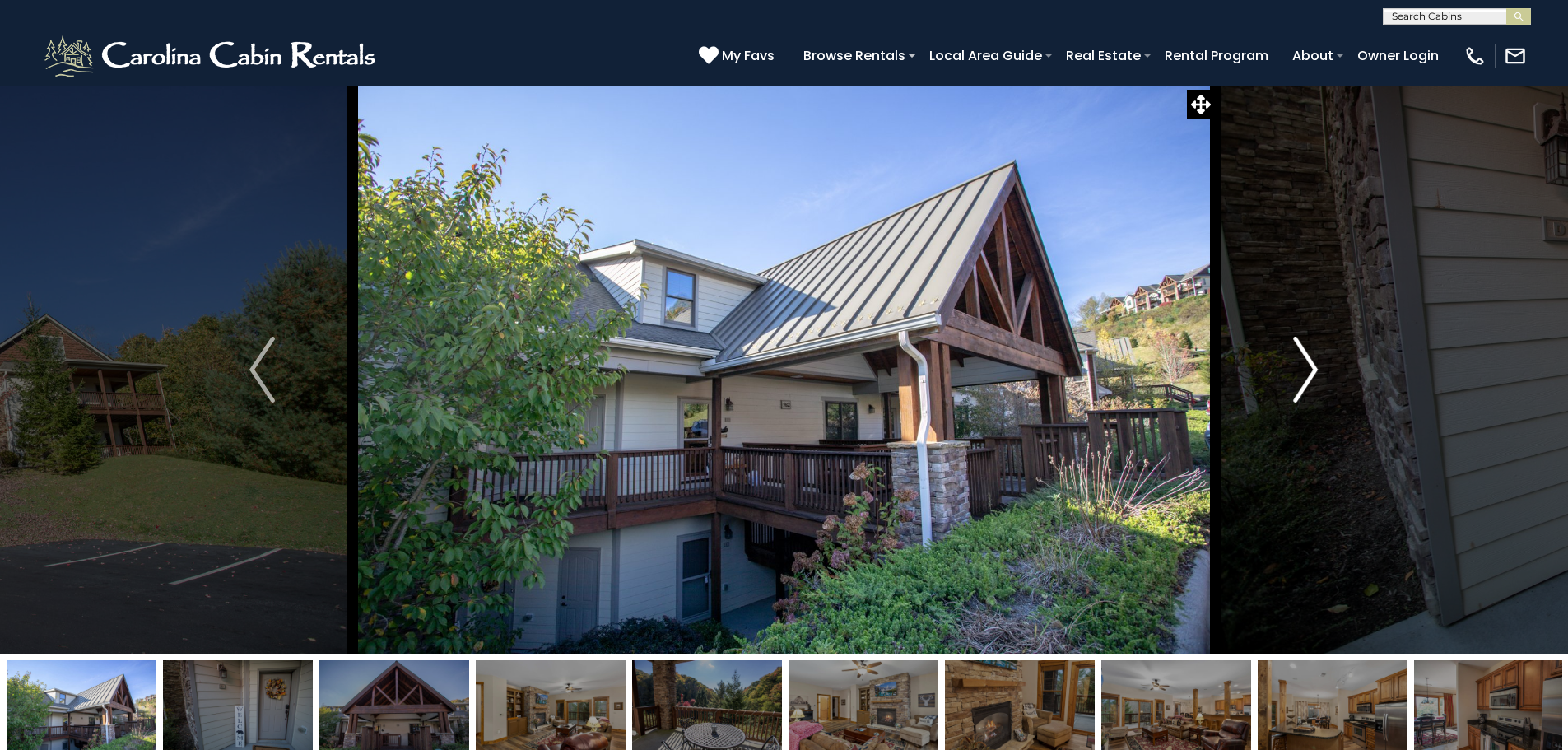
click at [1306, 352] on img "Next" at bounding box center [1305, 369] width 25 height 65
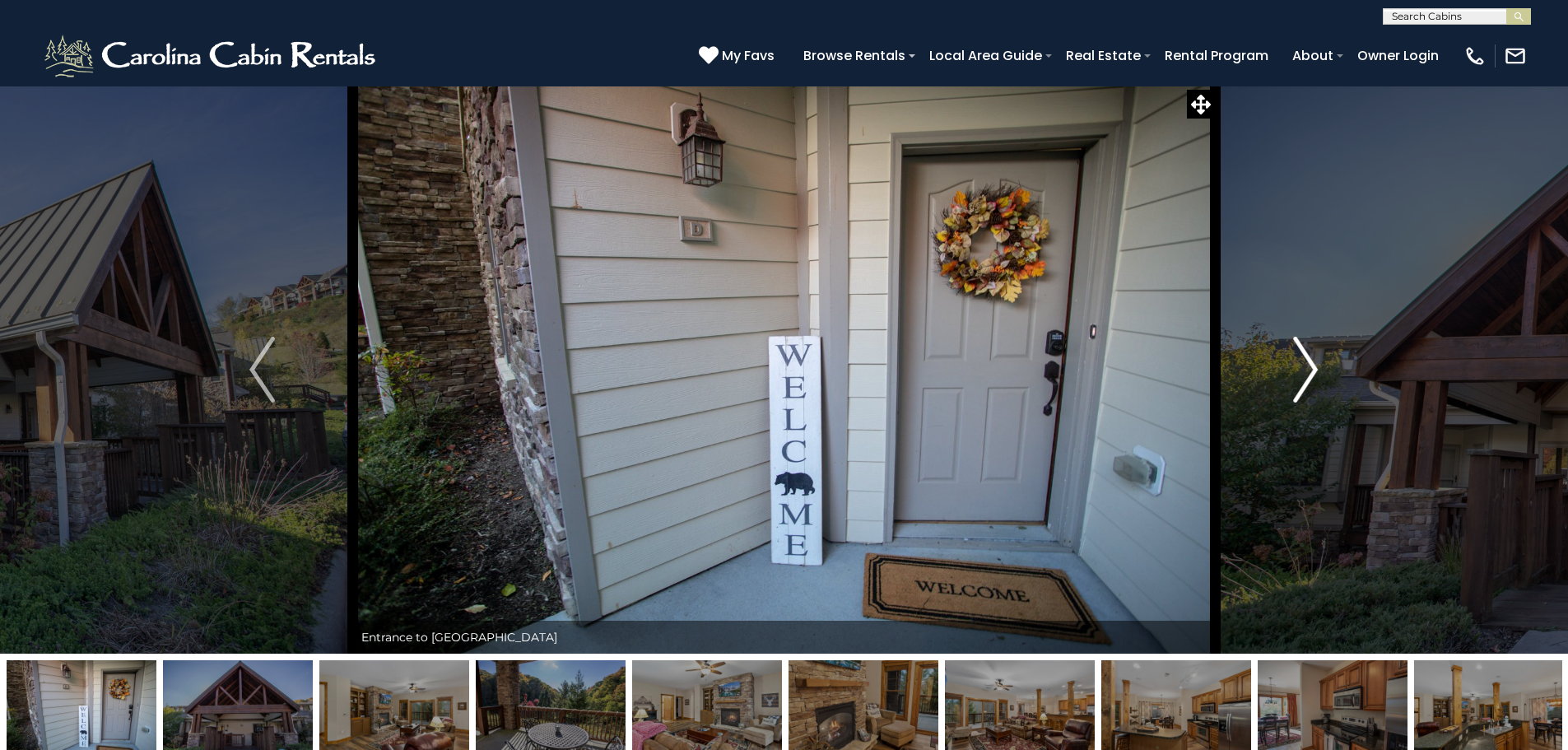
click at [1306, 352] on img "Next" at bounding box center [1305, 369] width 25 height 65
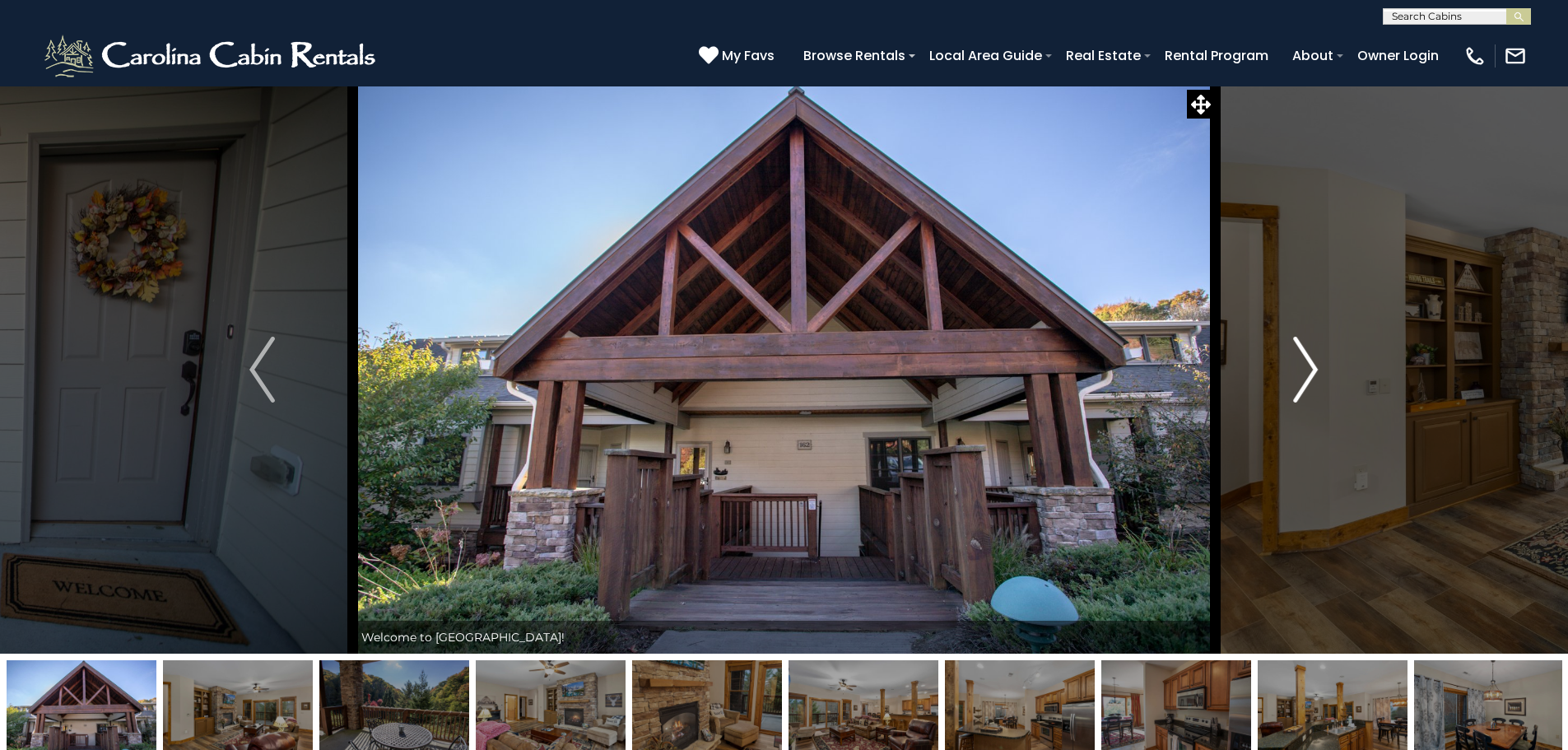
click at [1306, 352] on img "Next" at bounding box center [1305, 369] width 25 height 65
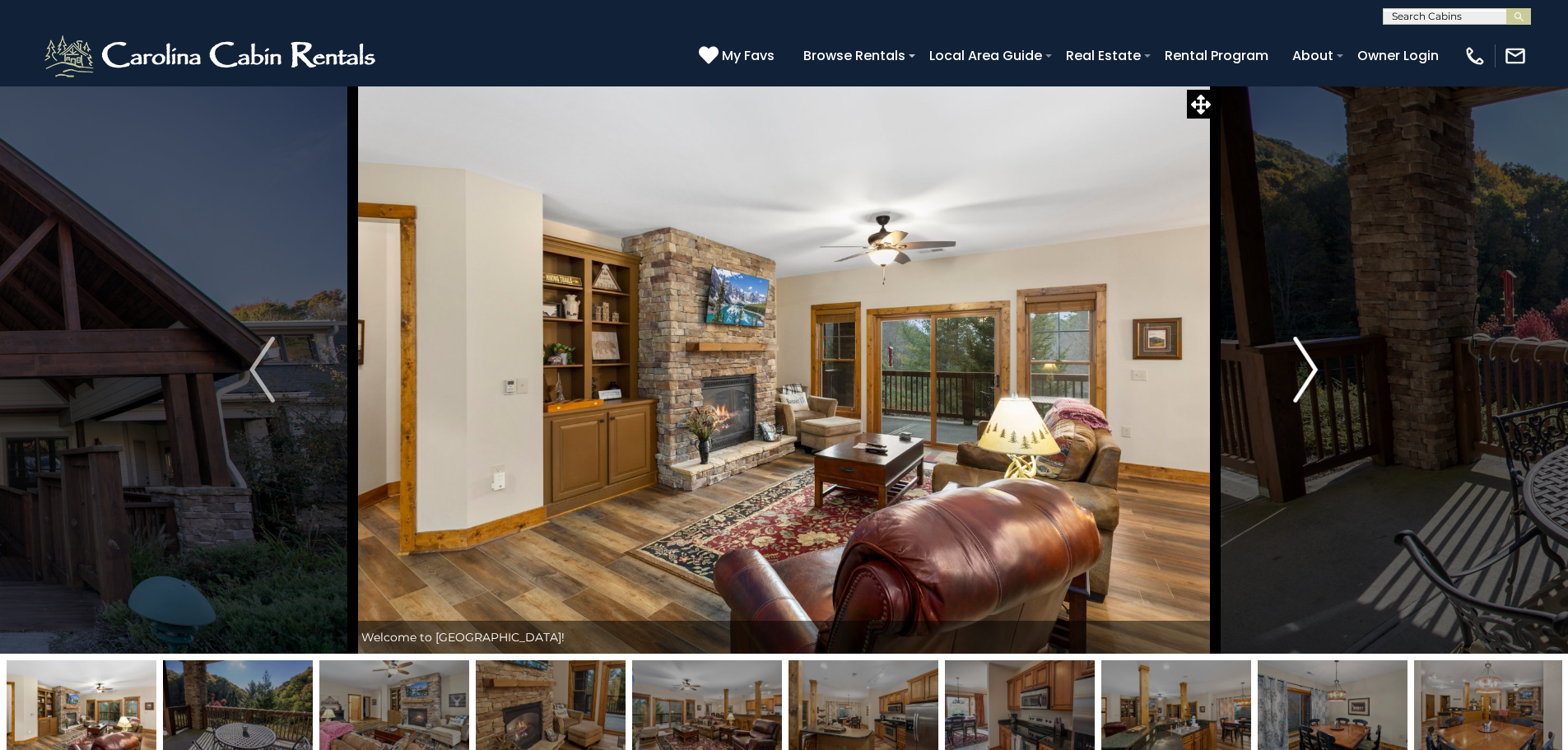
click at [1306, 352] on img "Next" at bounding box center [1305, 369] width 25 height 65
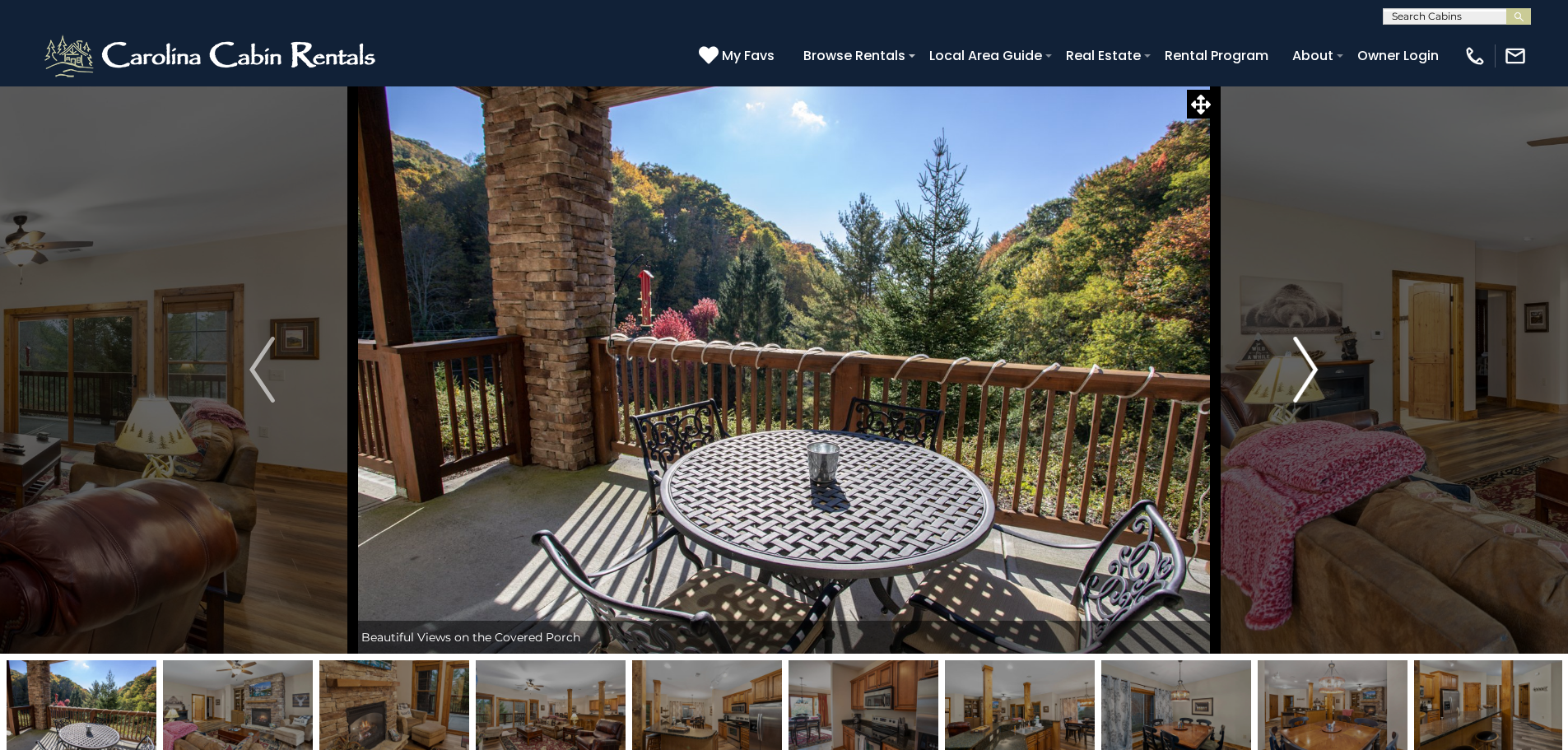
click at [1300, 360] on img "Next" at bounding box center [1305, 369] width 25 height 65
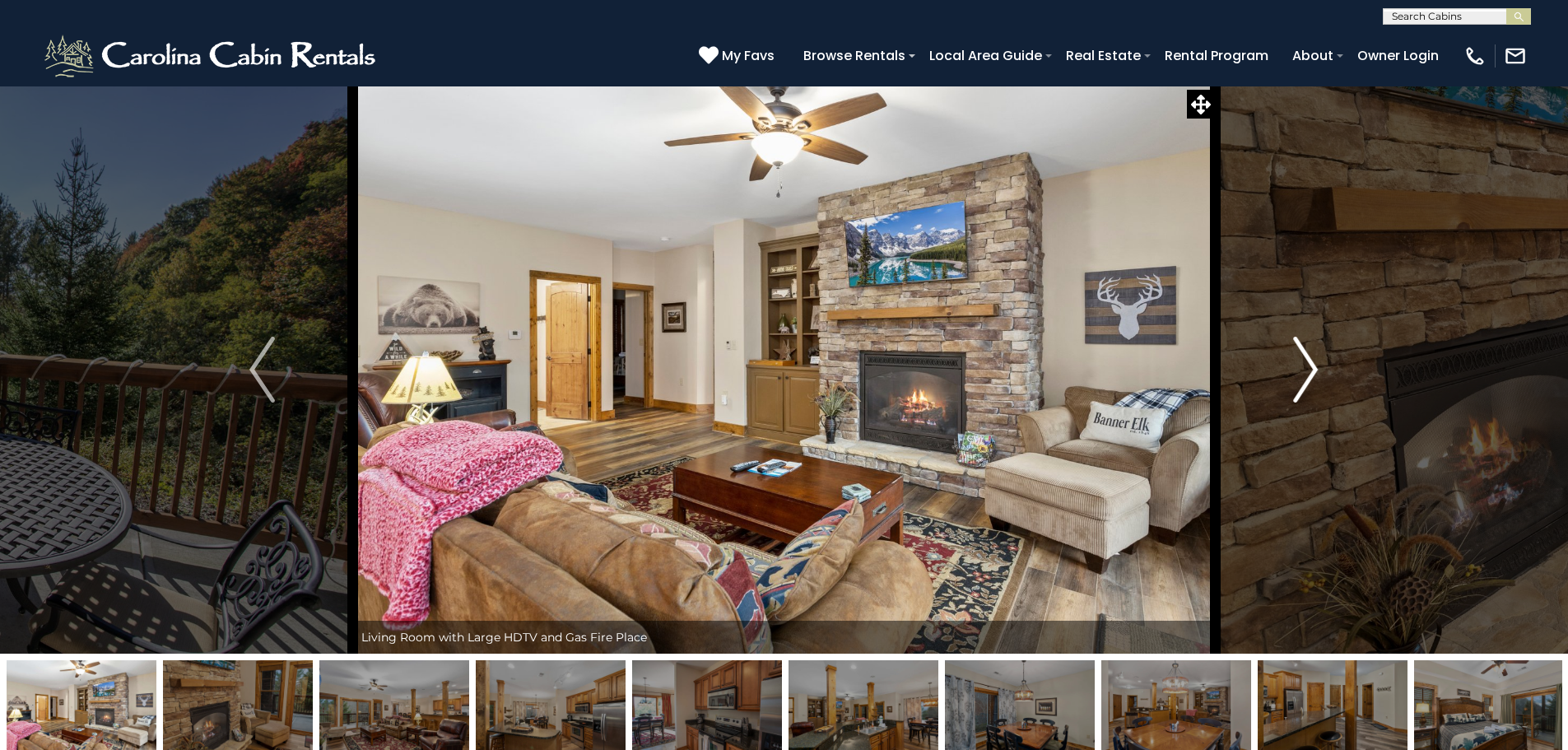
click at [1300, 360] on img "Next" at bounding box center [1305, 369] width 25 height 65
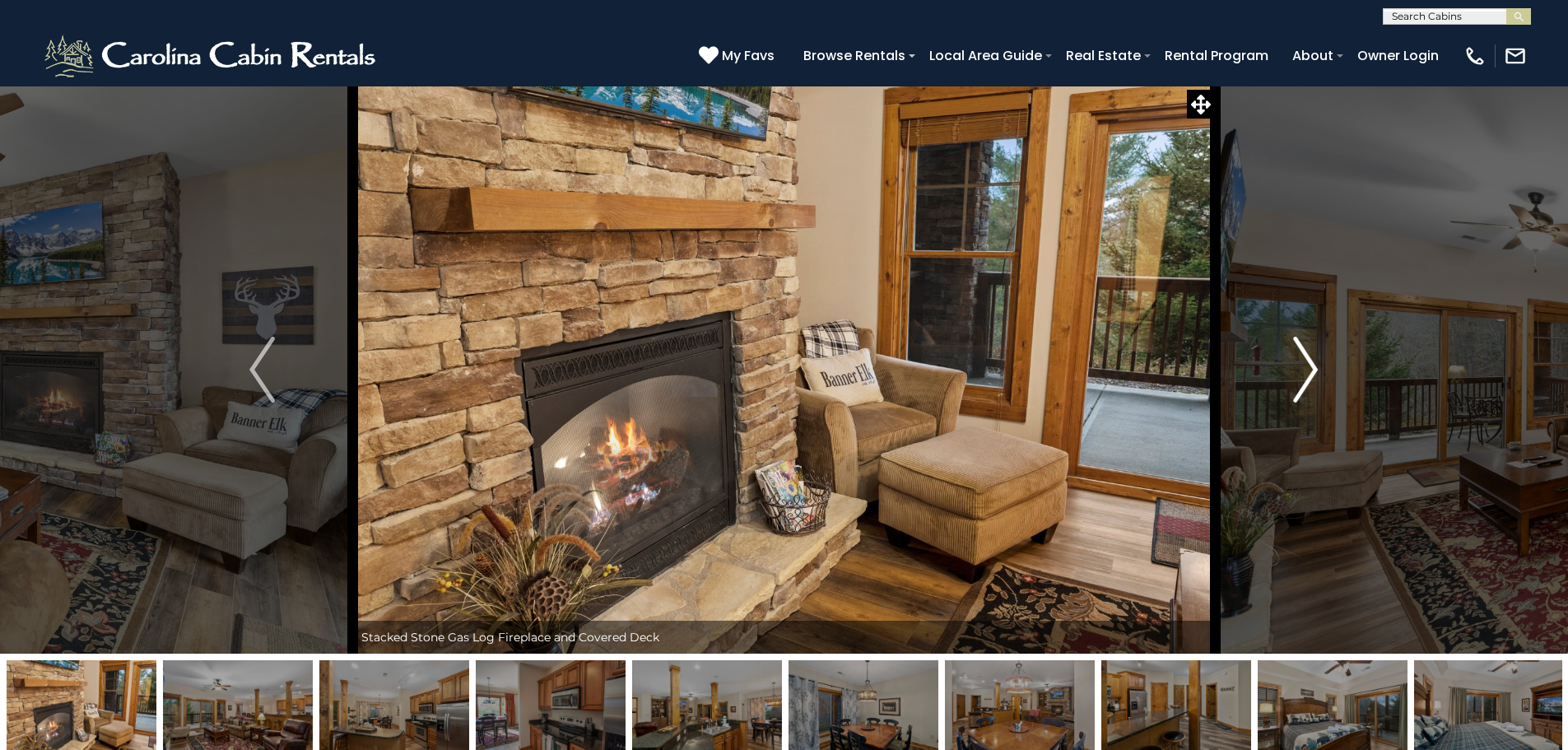
click at [1300, 360] on img "Next" at bounding box center [1305, 369] width 25 height 65
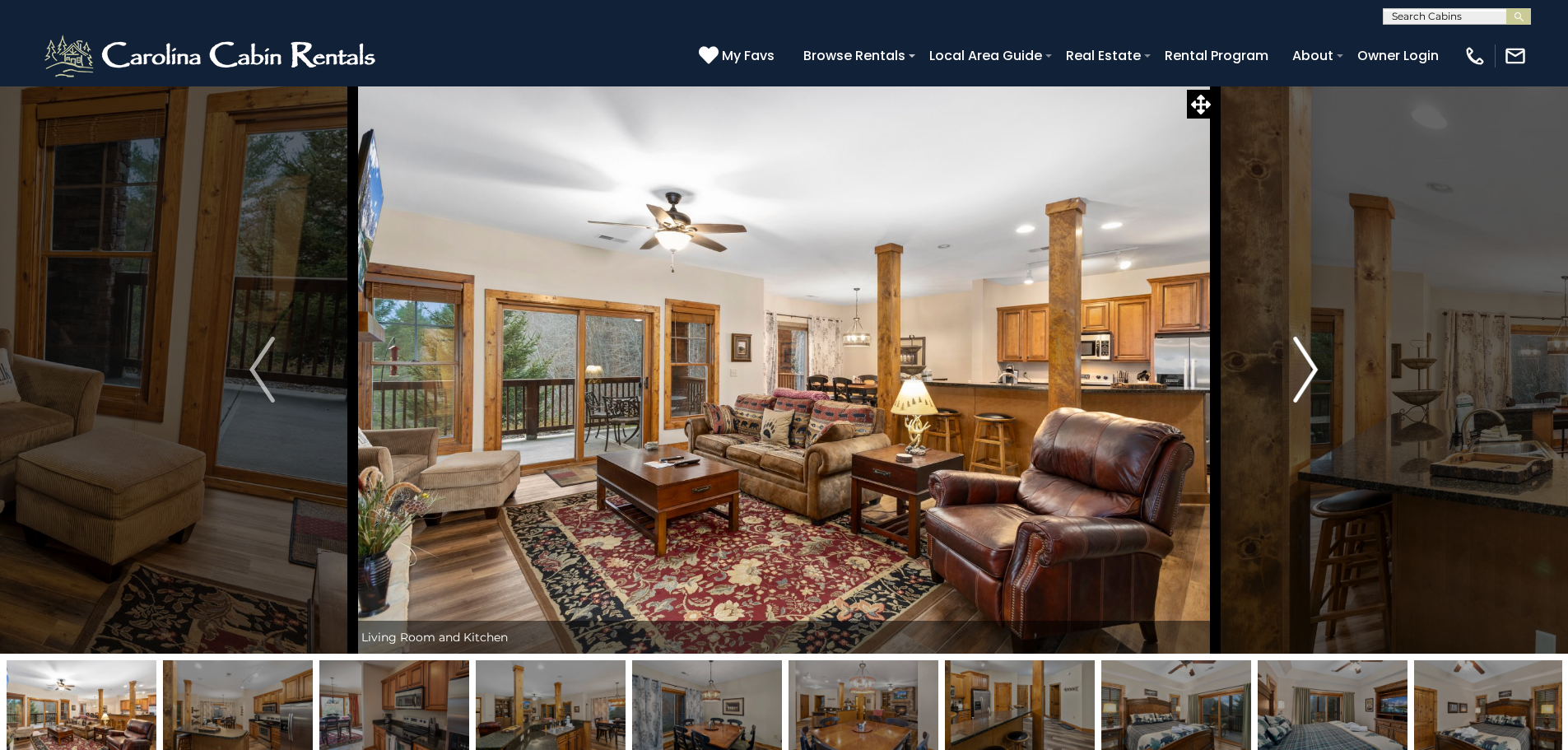
click at [1303, 360] on img "Next" at bounding box center [1305, 369] width 25 height 65
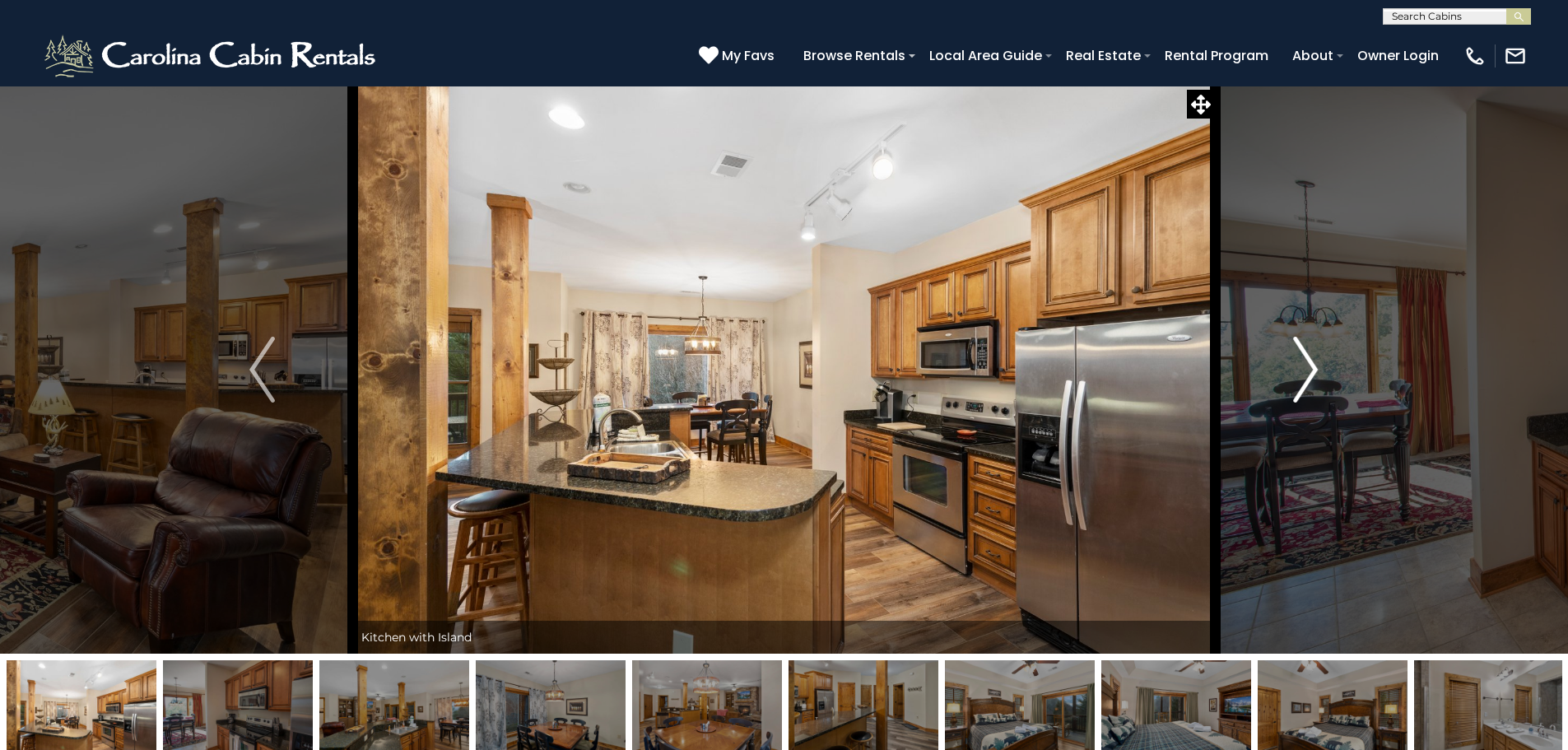
click at [1303, 360] on img "Next" at bounding box center [1305, 369] width 25 height 65
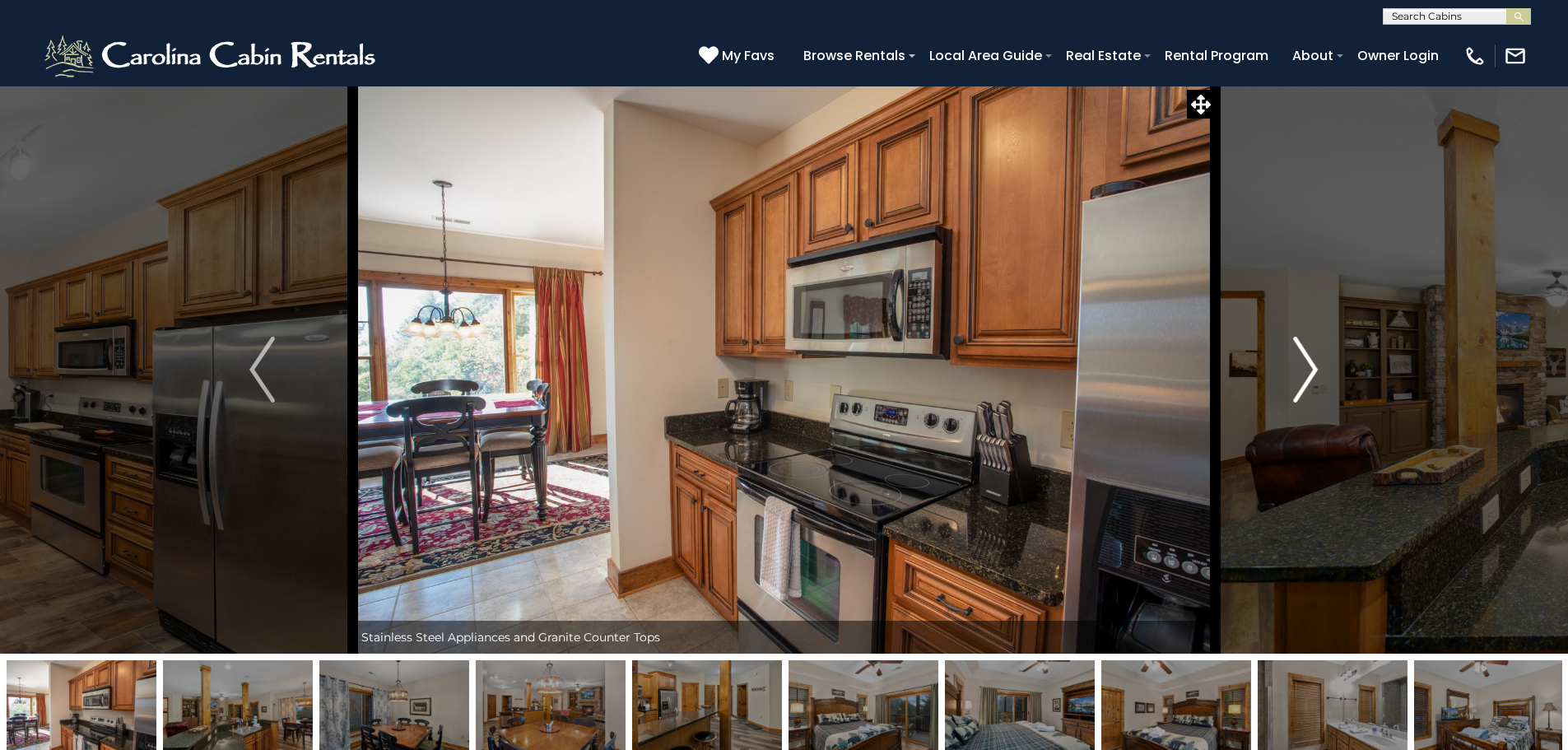
click at [1303, 360] on img "Next" at bounding box center [1305, 369] width 25 height 65
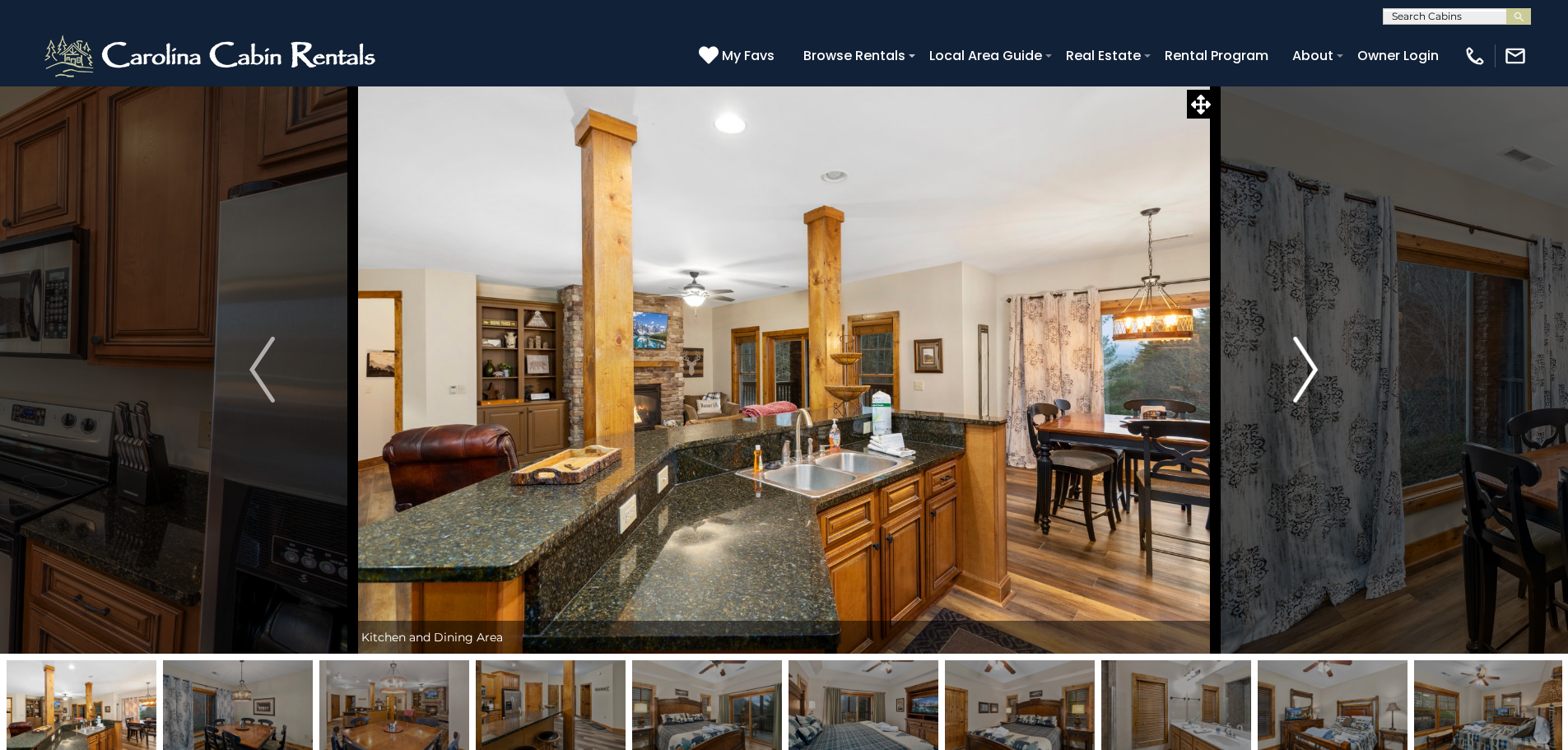
click at [1303, 360] on img "Next" at bounding box center [1305, 369] width 25 height 65
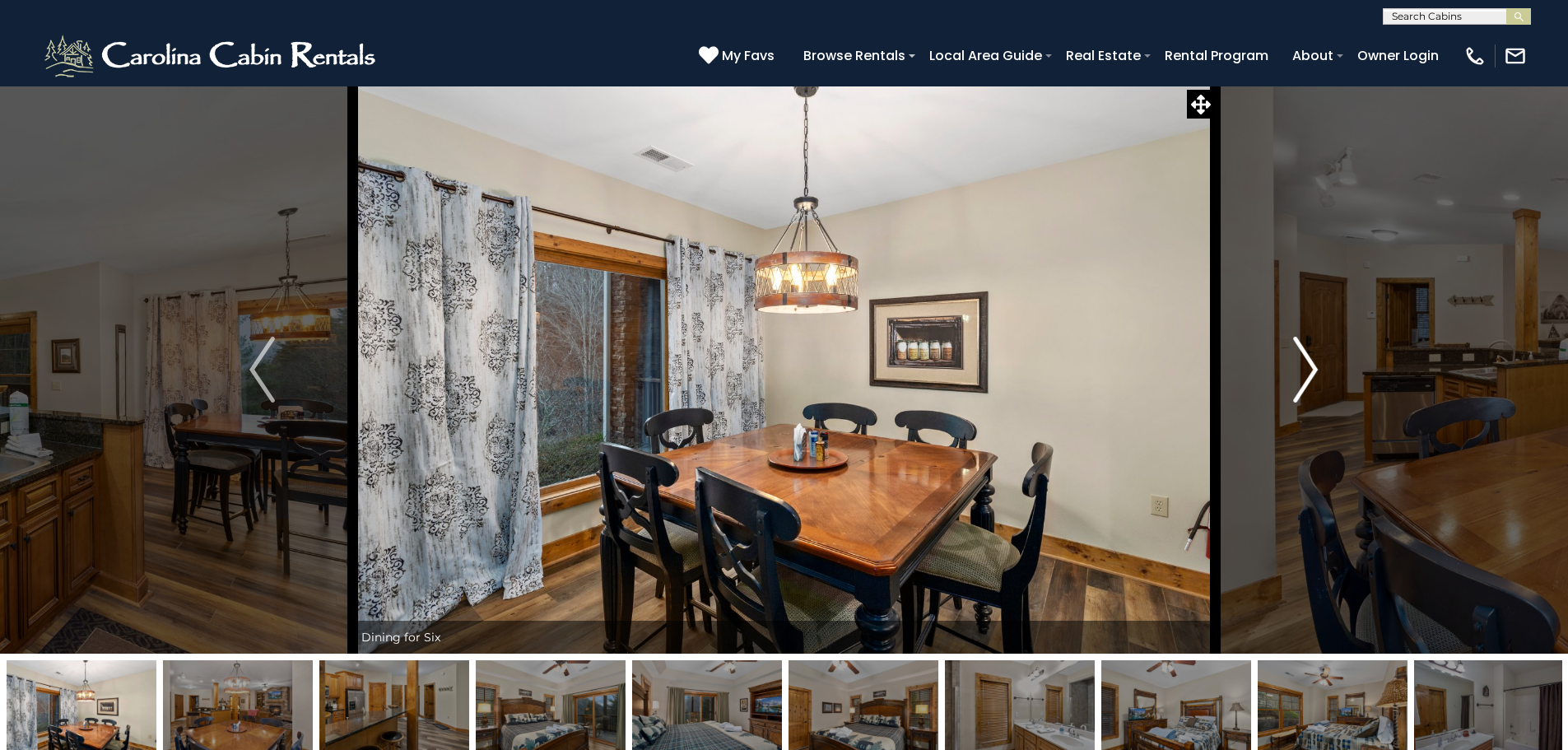
click at [1303, 360] on img "Next" at bounding box center [1305, 369] width 25 height 65
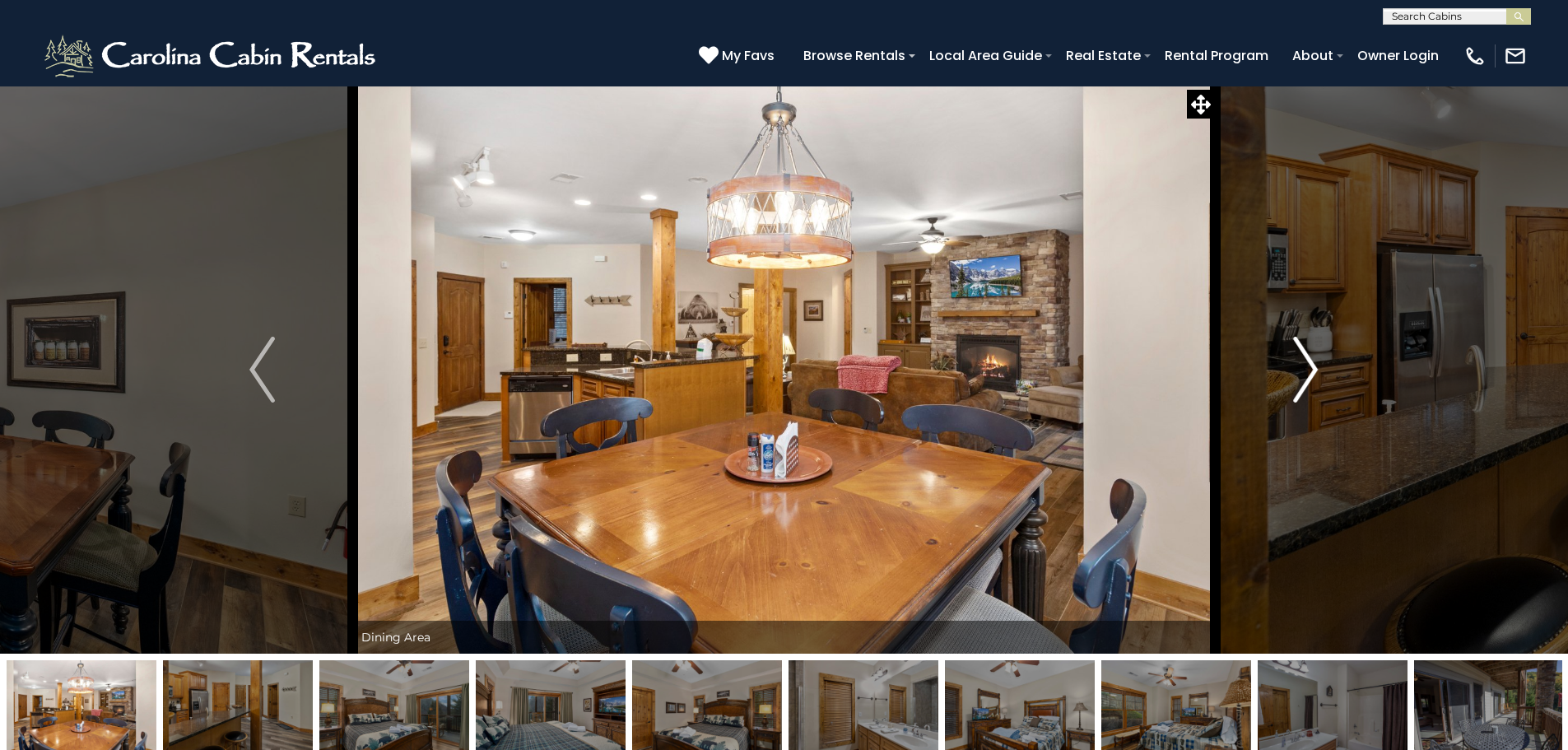
click at [1303, 360] on img "Next" at bounding box center [1305, 369] width 25 height 65
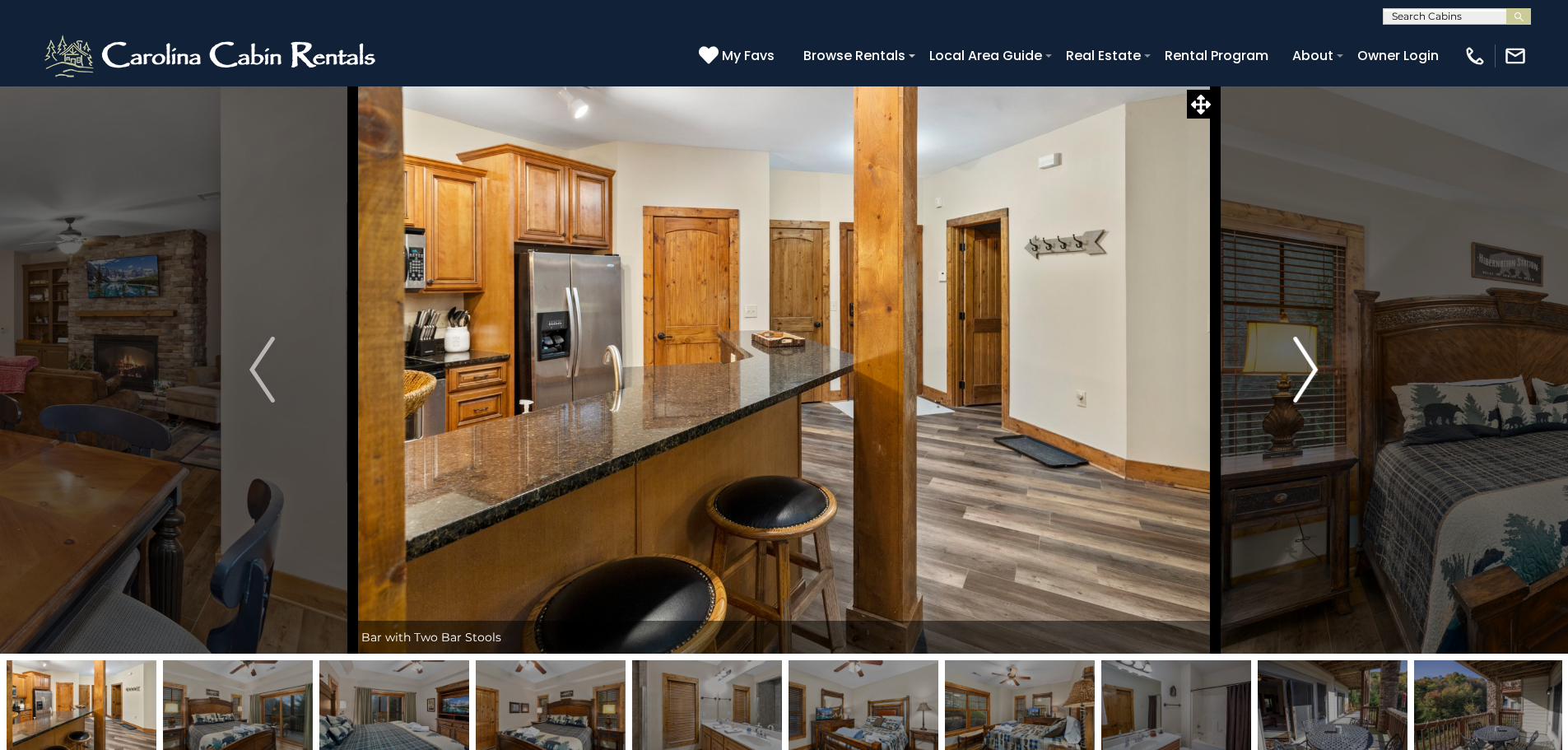
click at [1303, 360] on img "Next" at bounding box center [1305, 369] width 25 height 65
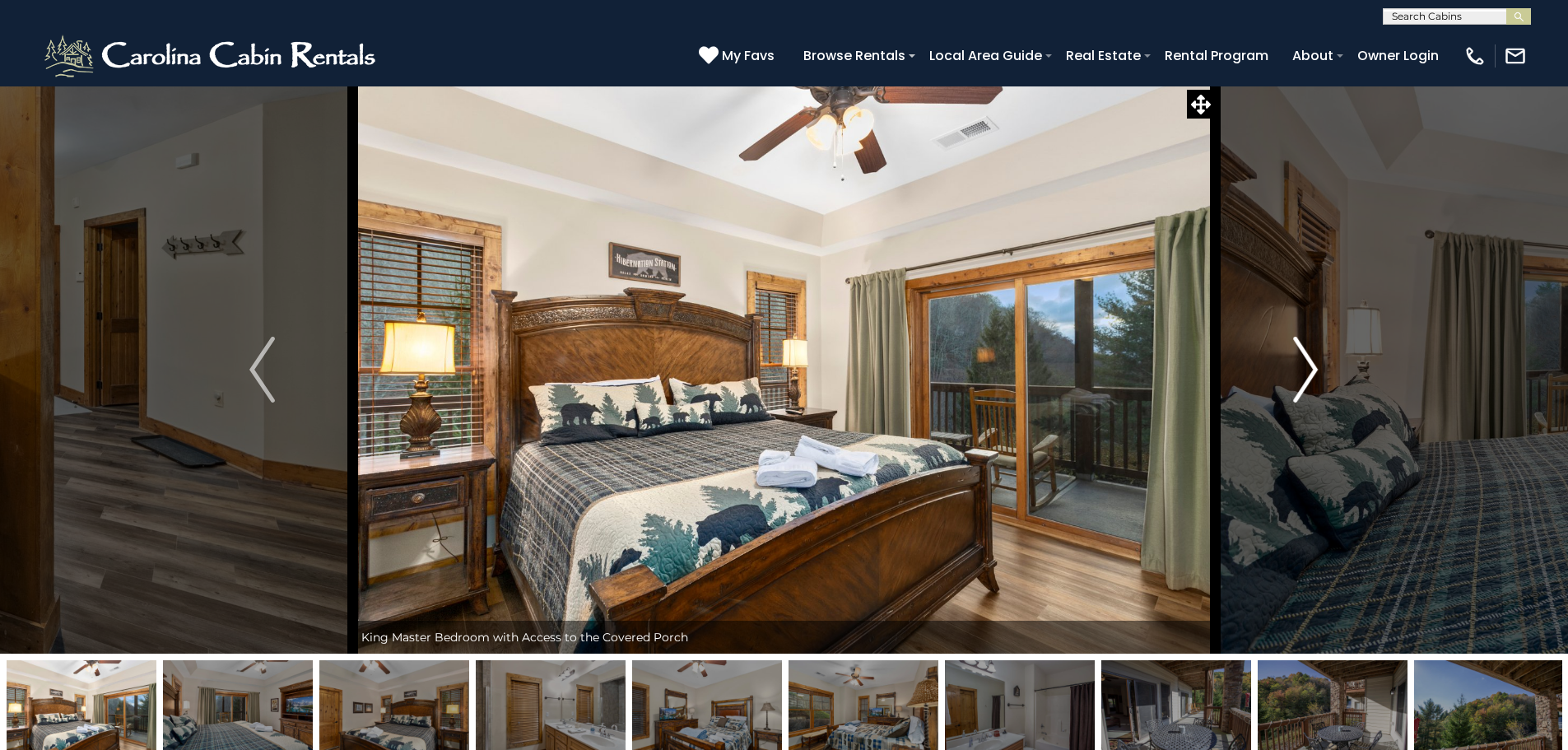
click at [1303, 360] on img "Next" at bounding box center [1305, 369] width 25 height 65
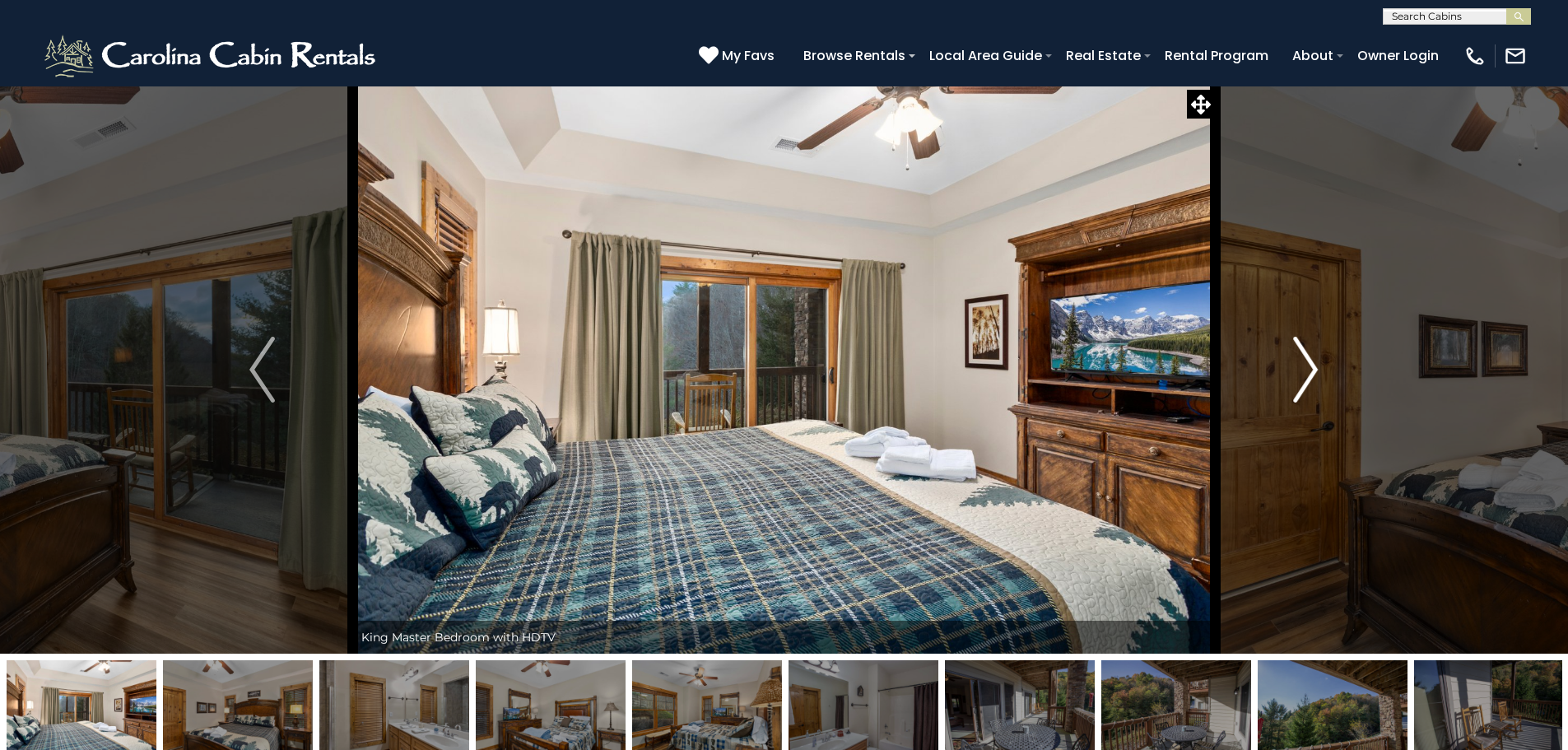
click at [1303, 360] on img "Next" at bounding box center [1305, 369] width 25 height 65
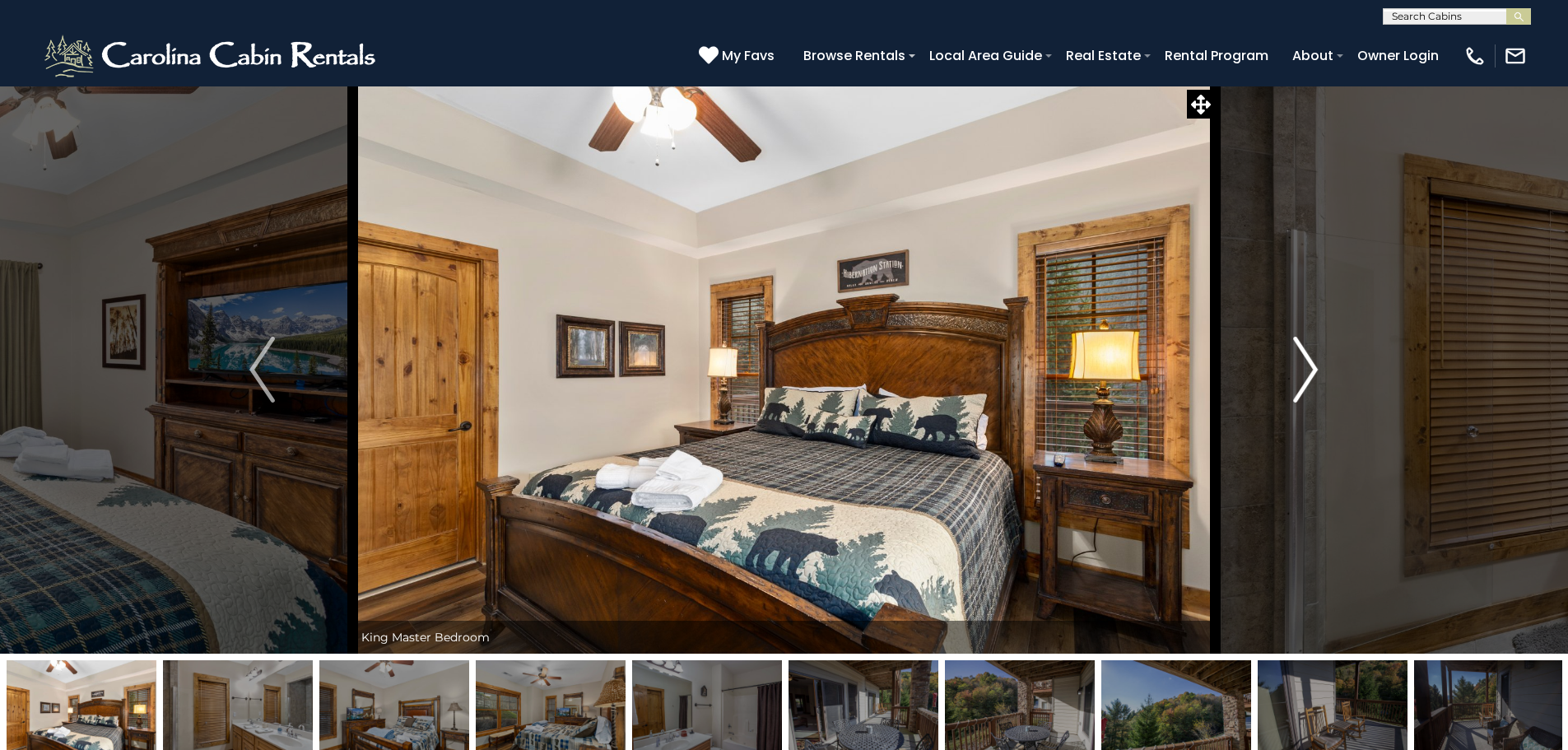
click at [1303, 360] on img "Next" at bounding box center [1305, 369] width 25 height 65
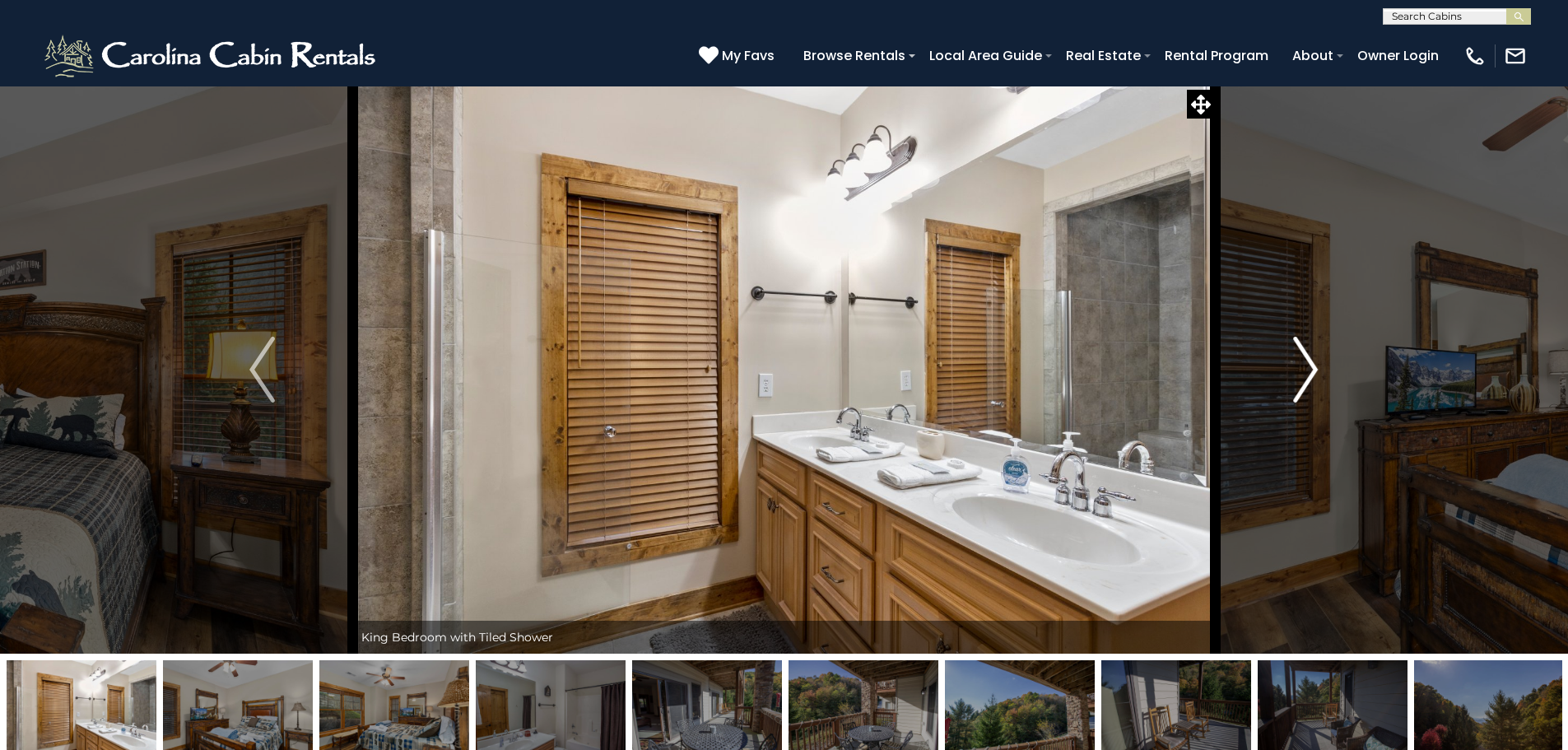
click at [1303, 360] on img "Next" at bounding box center [1305, 369] width 25 height 65
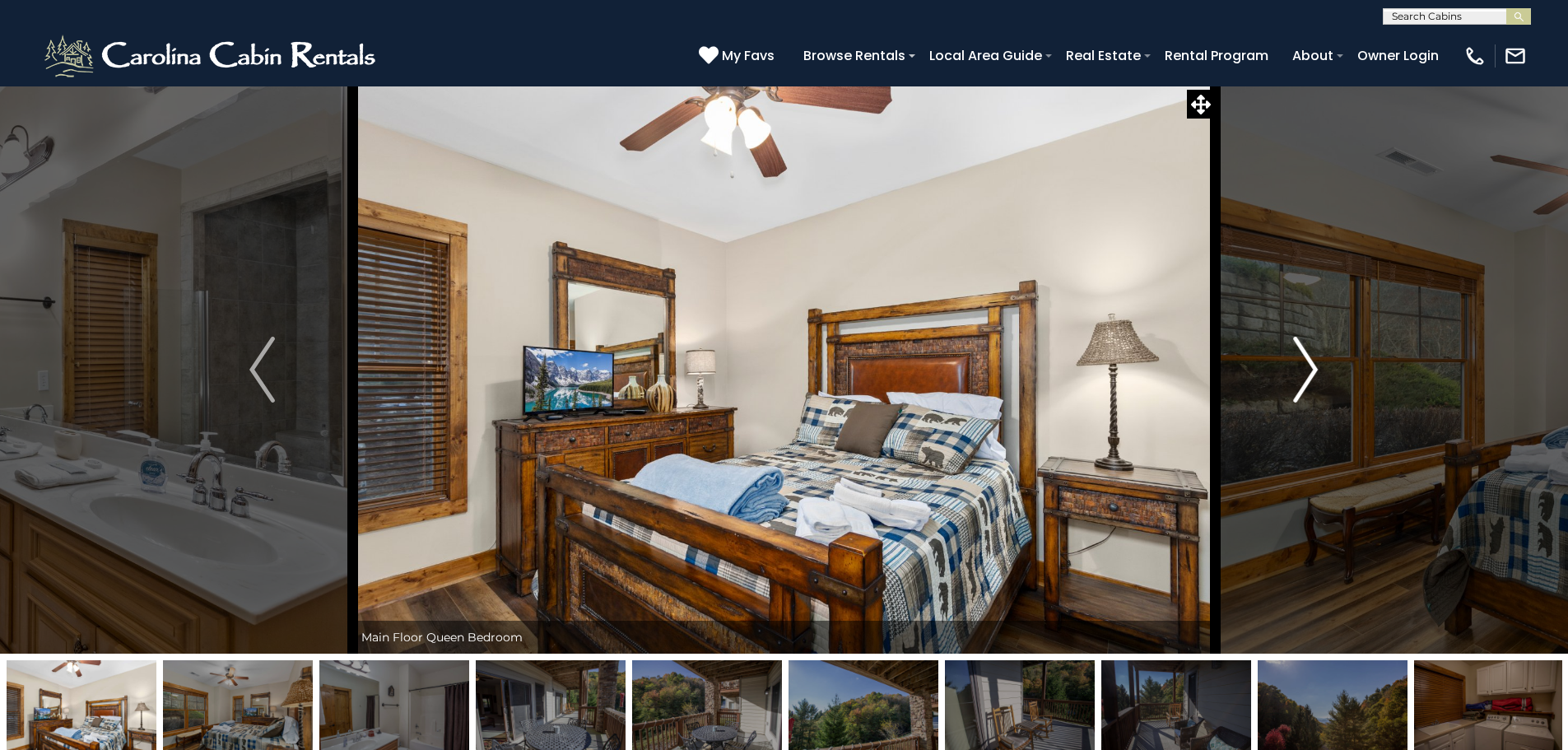
click at [1299, 356] on img "Next" at bounding box center [1305, 369] width 25 height 65
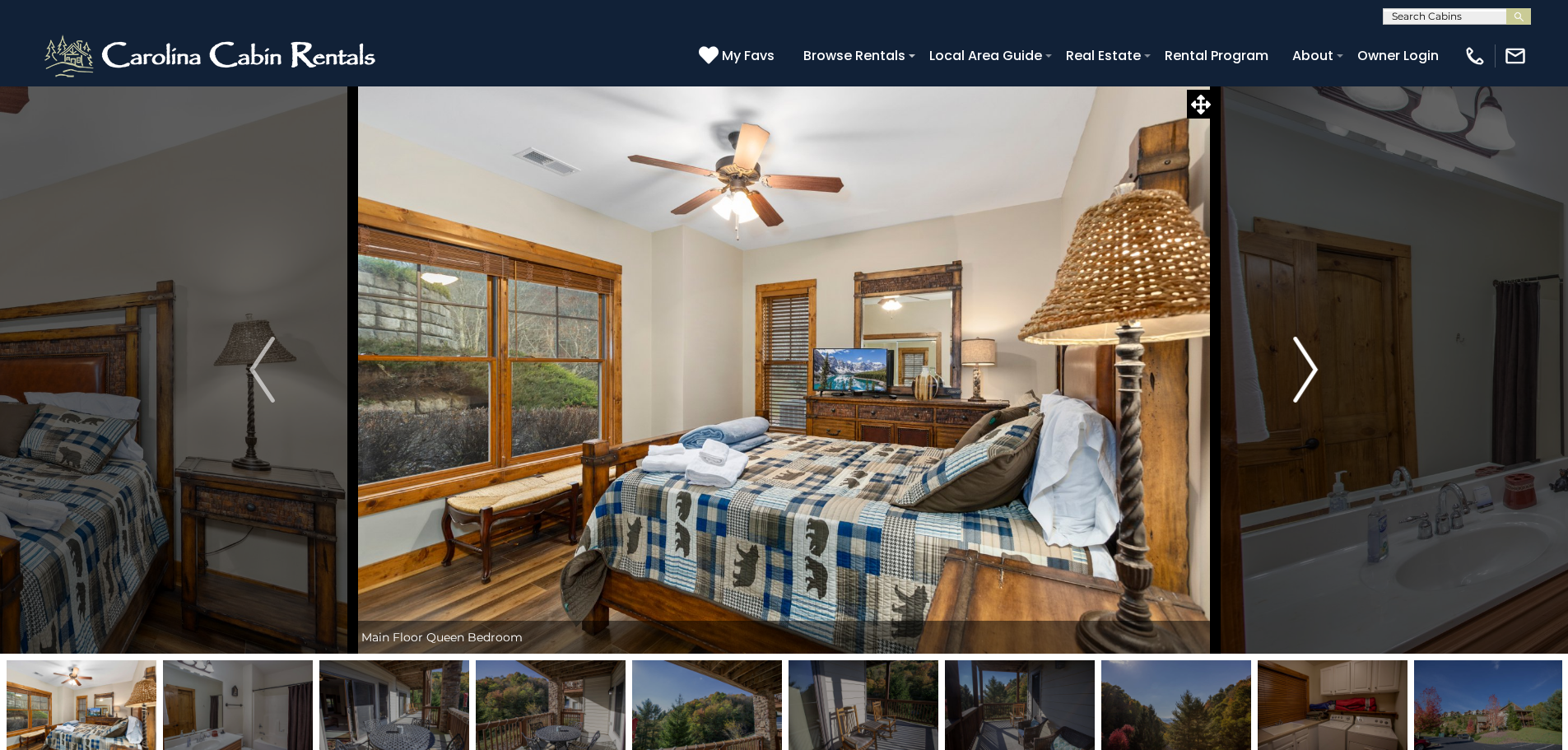
click at [1299, 356] on img "Next" at bounding box center [1305, 369] width 25 height 65
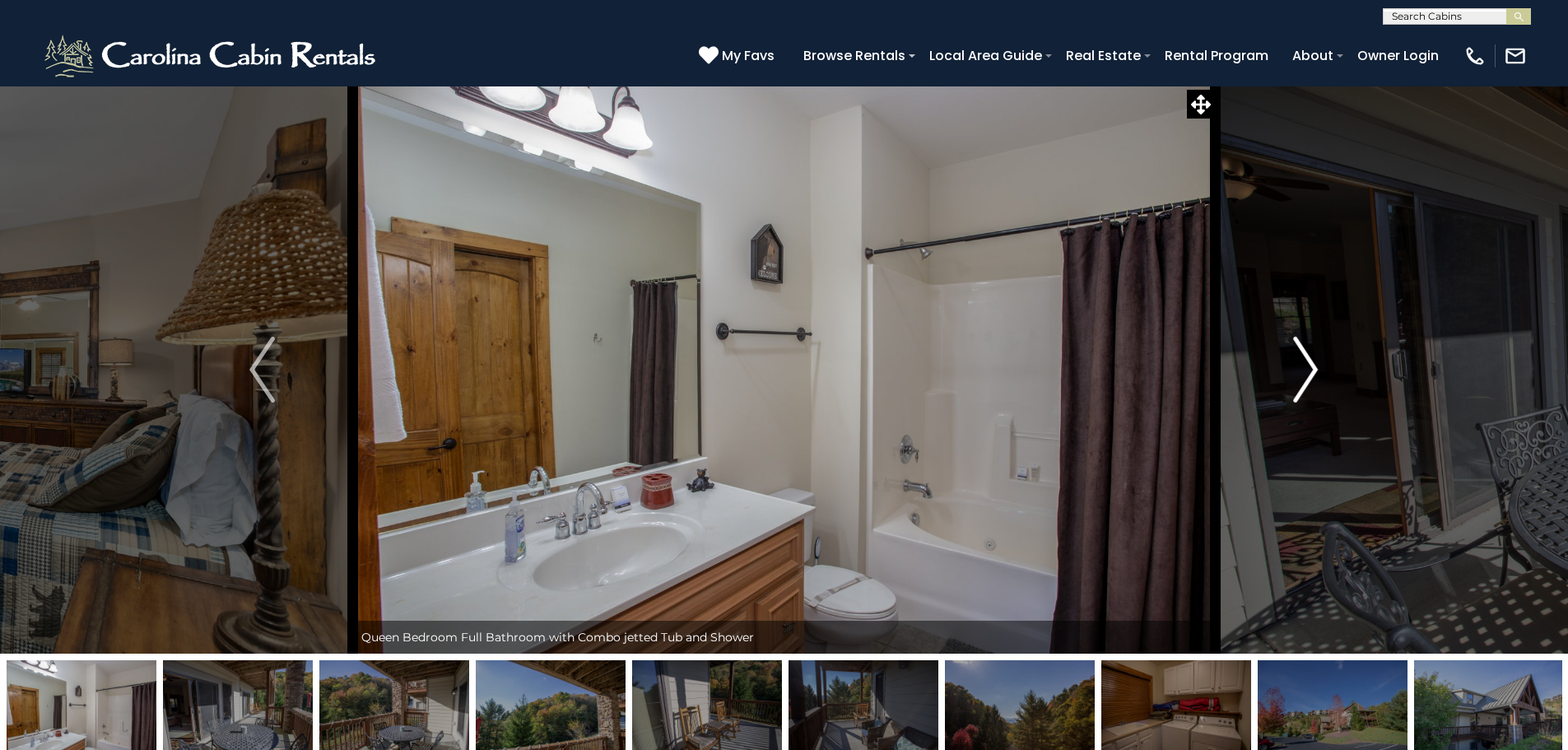
click at [1299, 356] on img "Next" at bounding box center [1305, 369] width 25 height 65
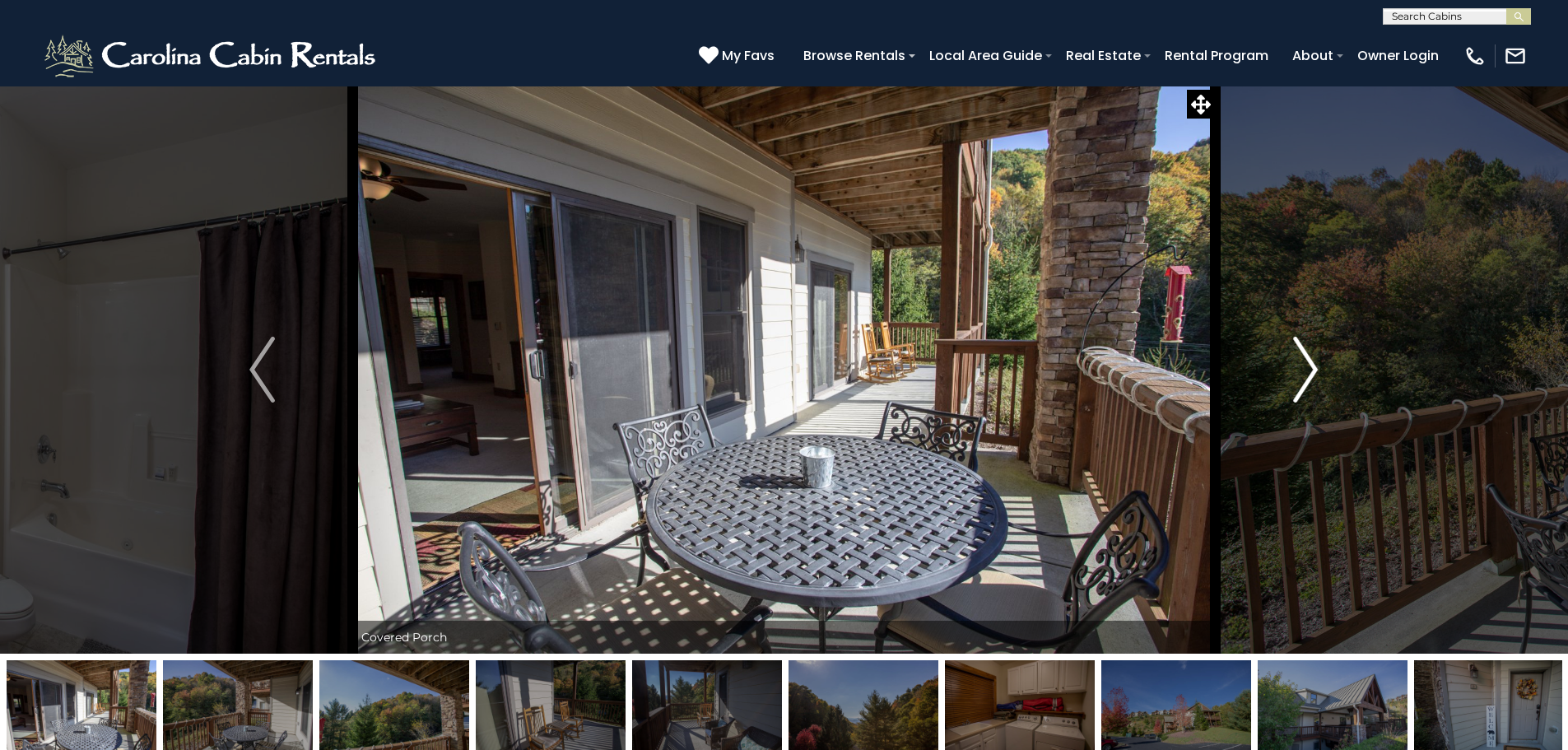
click at [1301, 354] on img "Next" at bounding box center [1305, 369] width 25 height 65
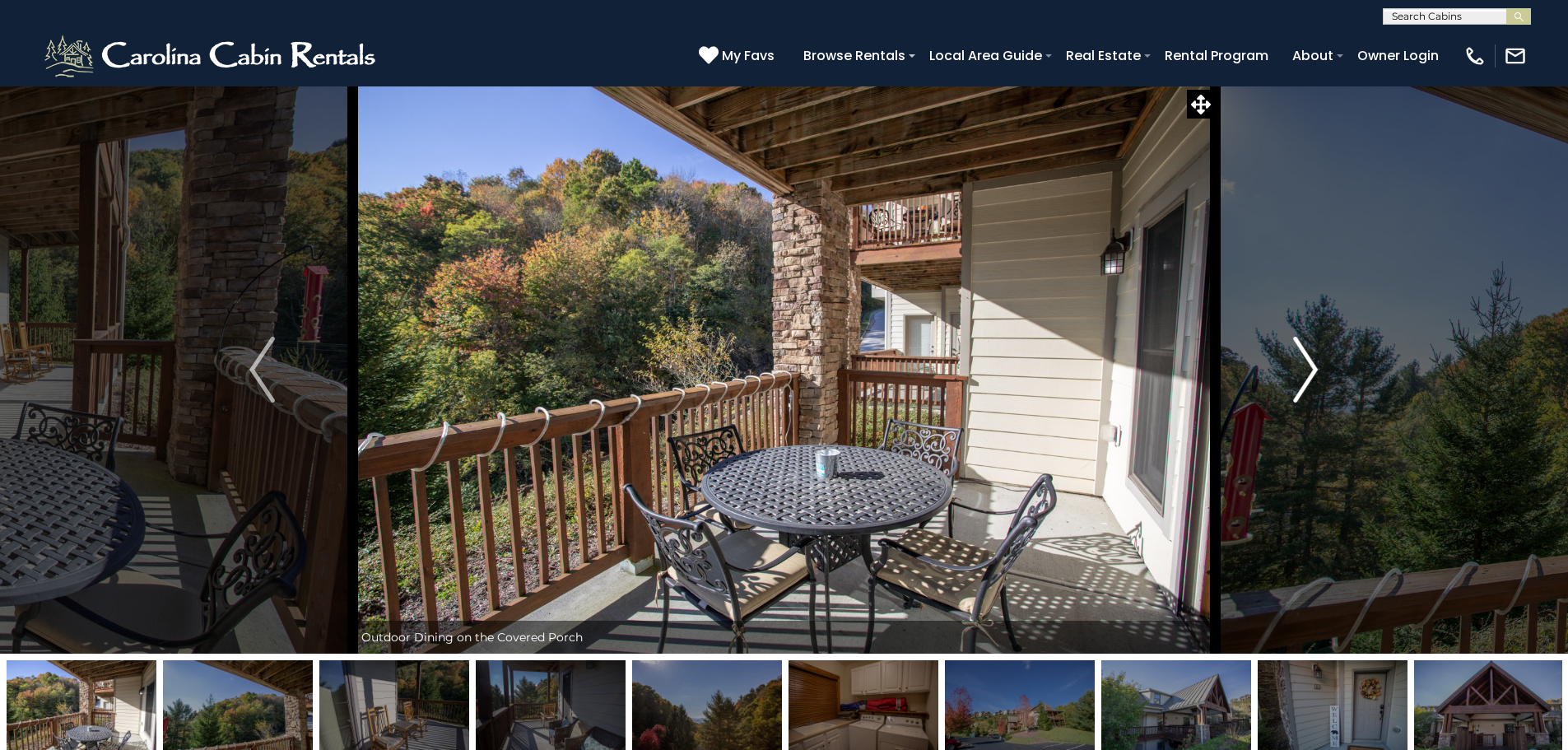
click at [1301, 354] on img "Next" at bounding box center [1305, 369] width 25 height 65
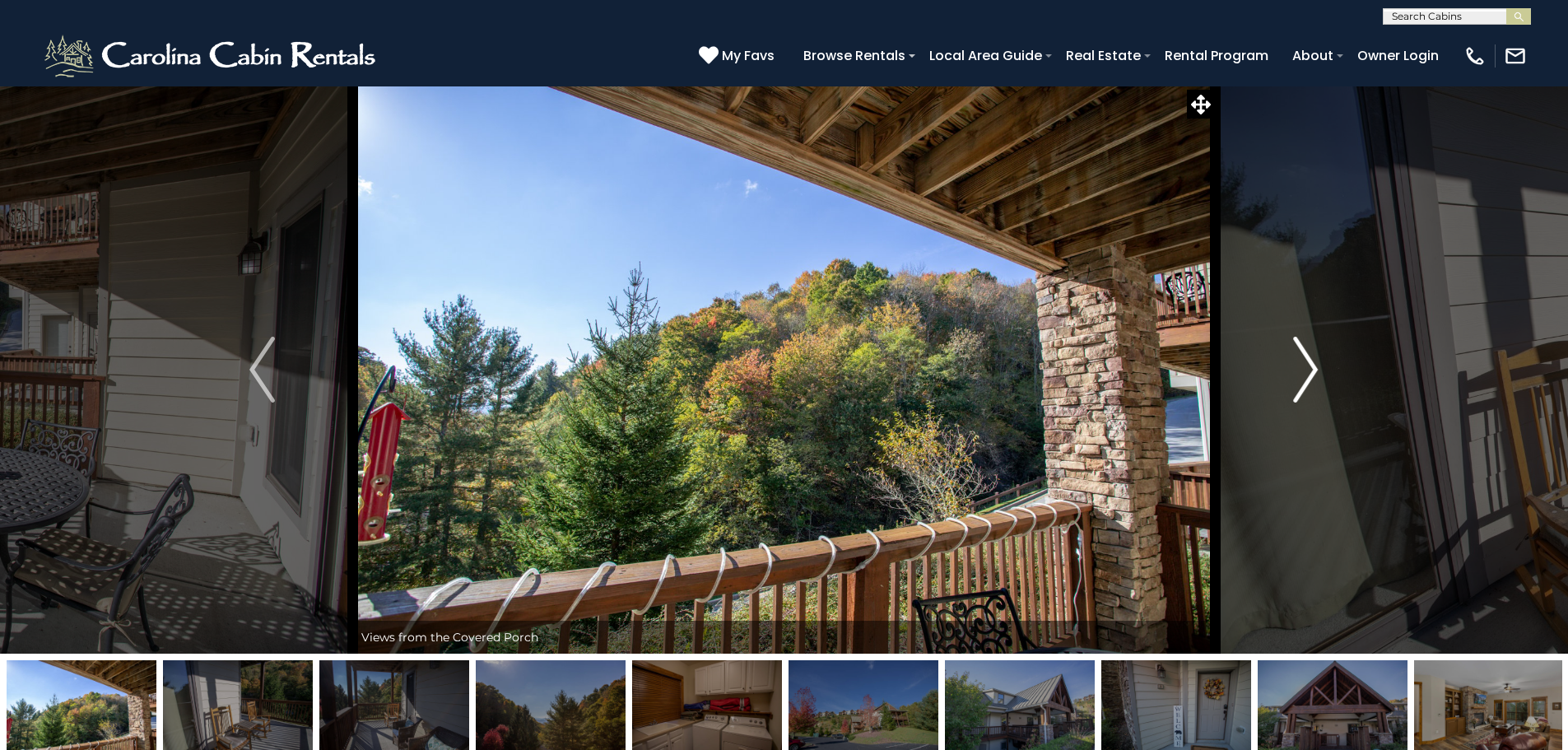
click at [1301, 354] on img "Next" at bounding box center [1305, 369] width 25 height 65
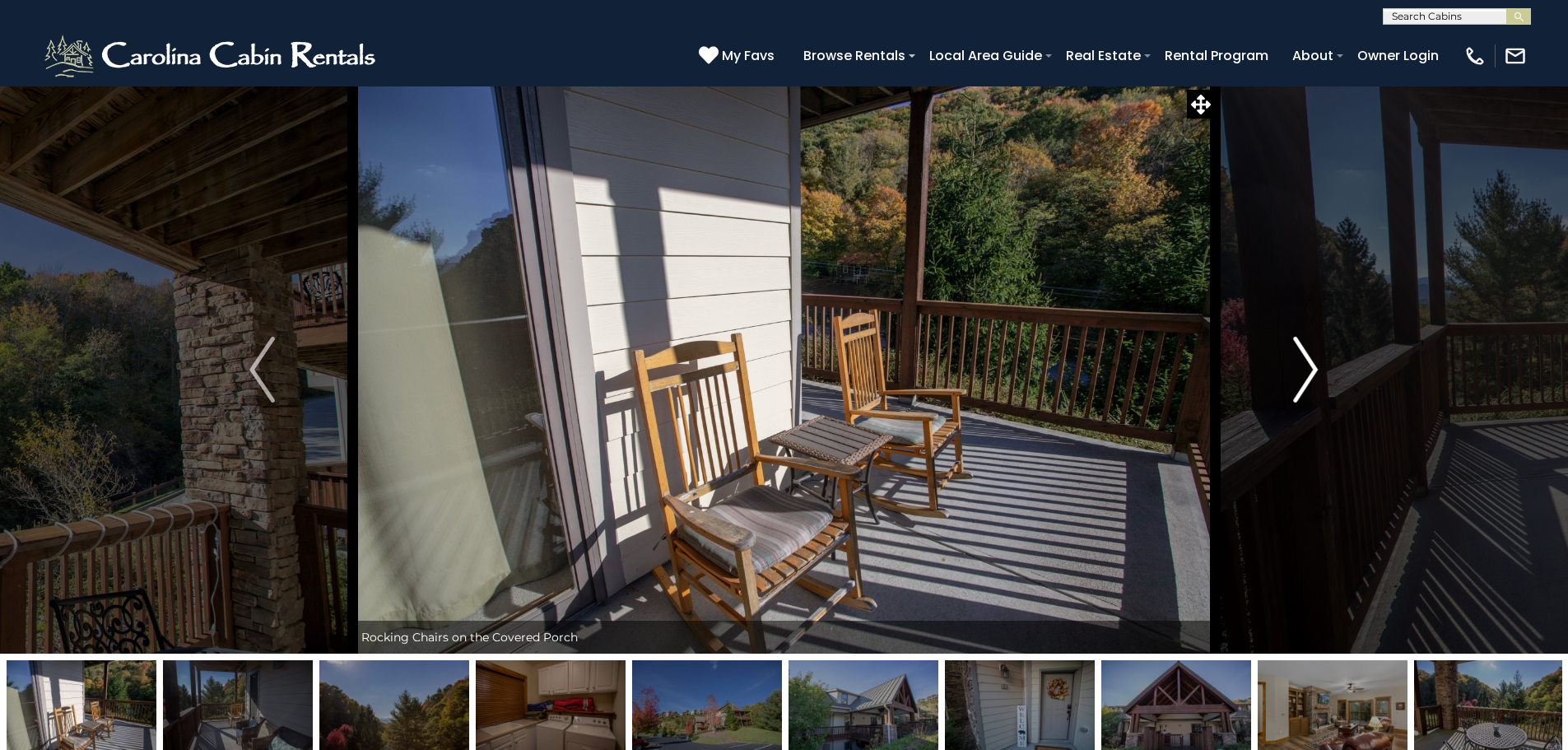
click at [1301, 354] on img "Next" at bounding box center [1305, 369] width 25 height 65
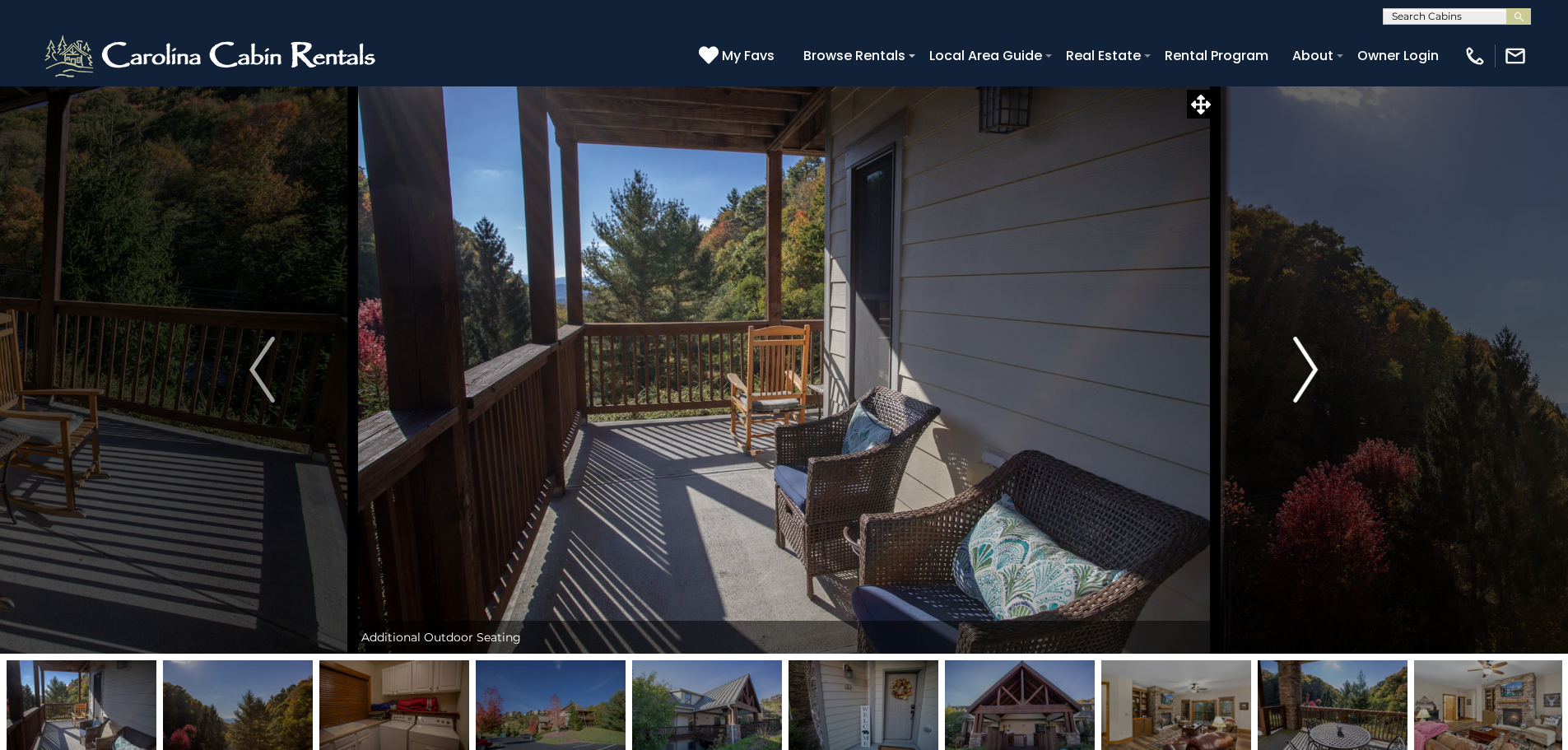
click at [1301, 354] on img "Next" at bounding box center [1305, 369] width 25 height 65
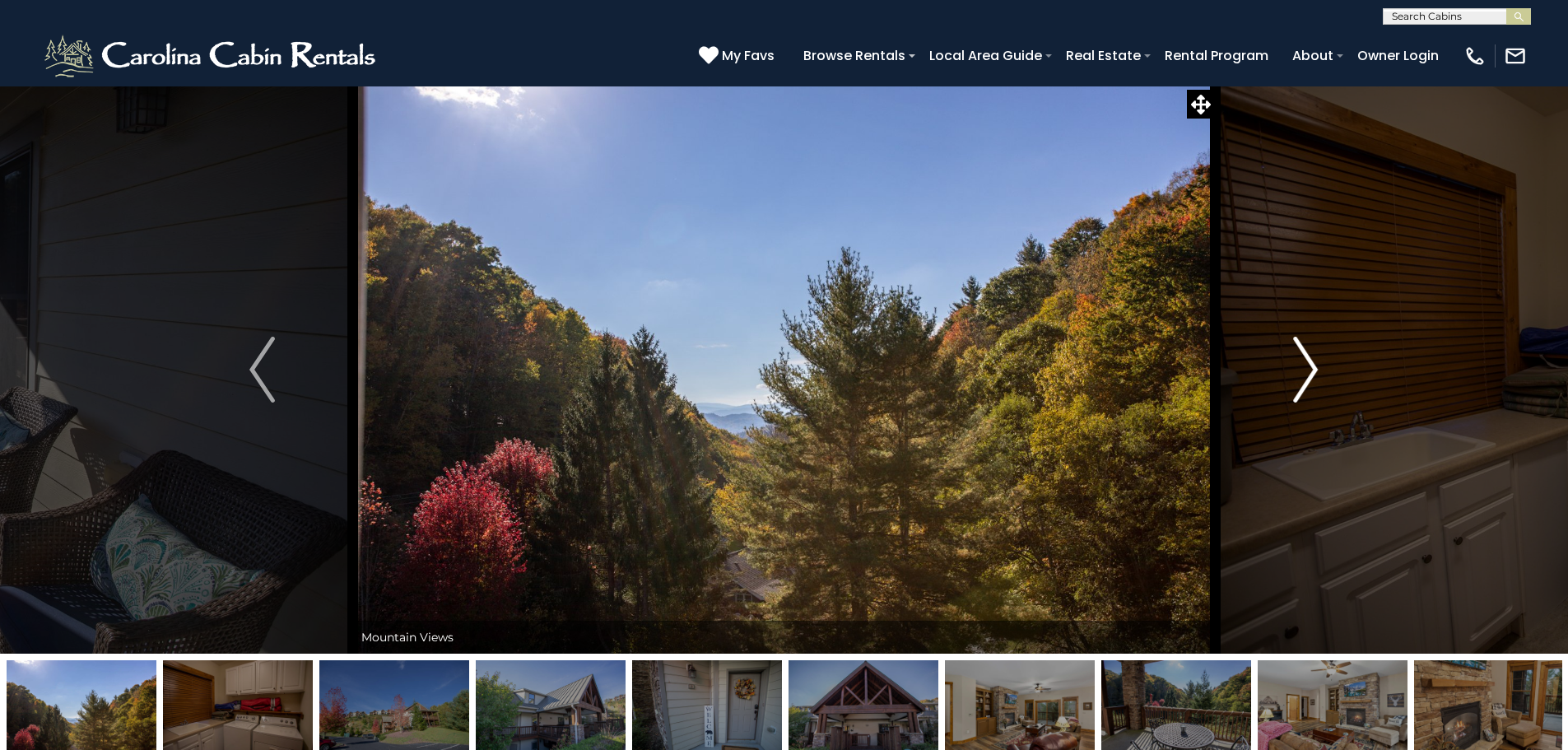
click at [1301, 354] on img "Next" at bounding box center [1305, 369] width 25 height 65
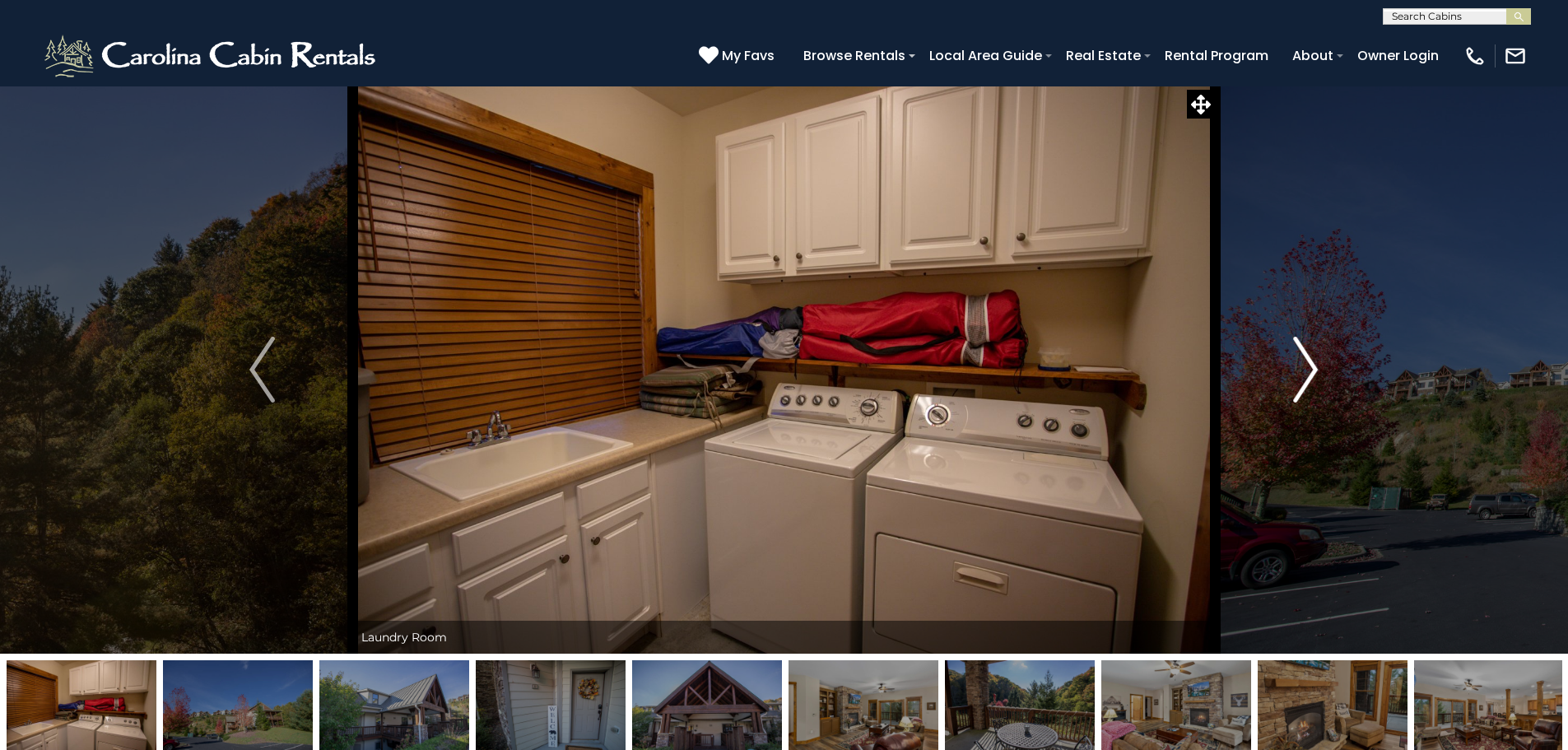
click at [1301, 354] on img "Next" at bounding box center [1305, 369] width 25 height 65
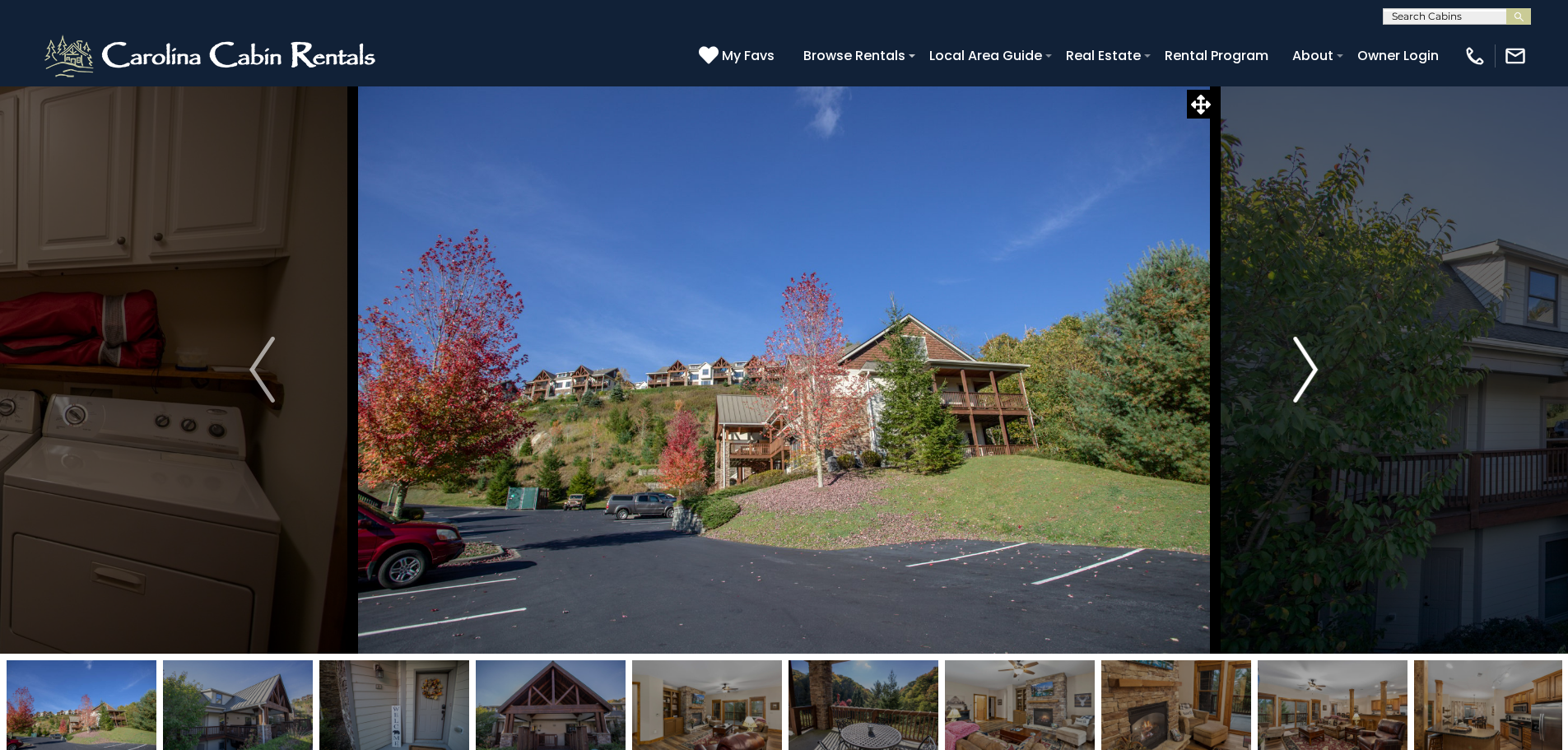
click at [1301, 354] on img "Next" at bounding box center [1305, 369] width 25 height 65
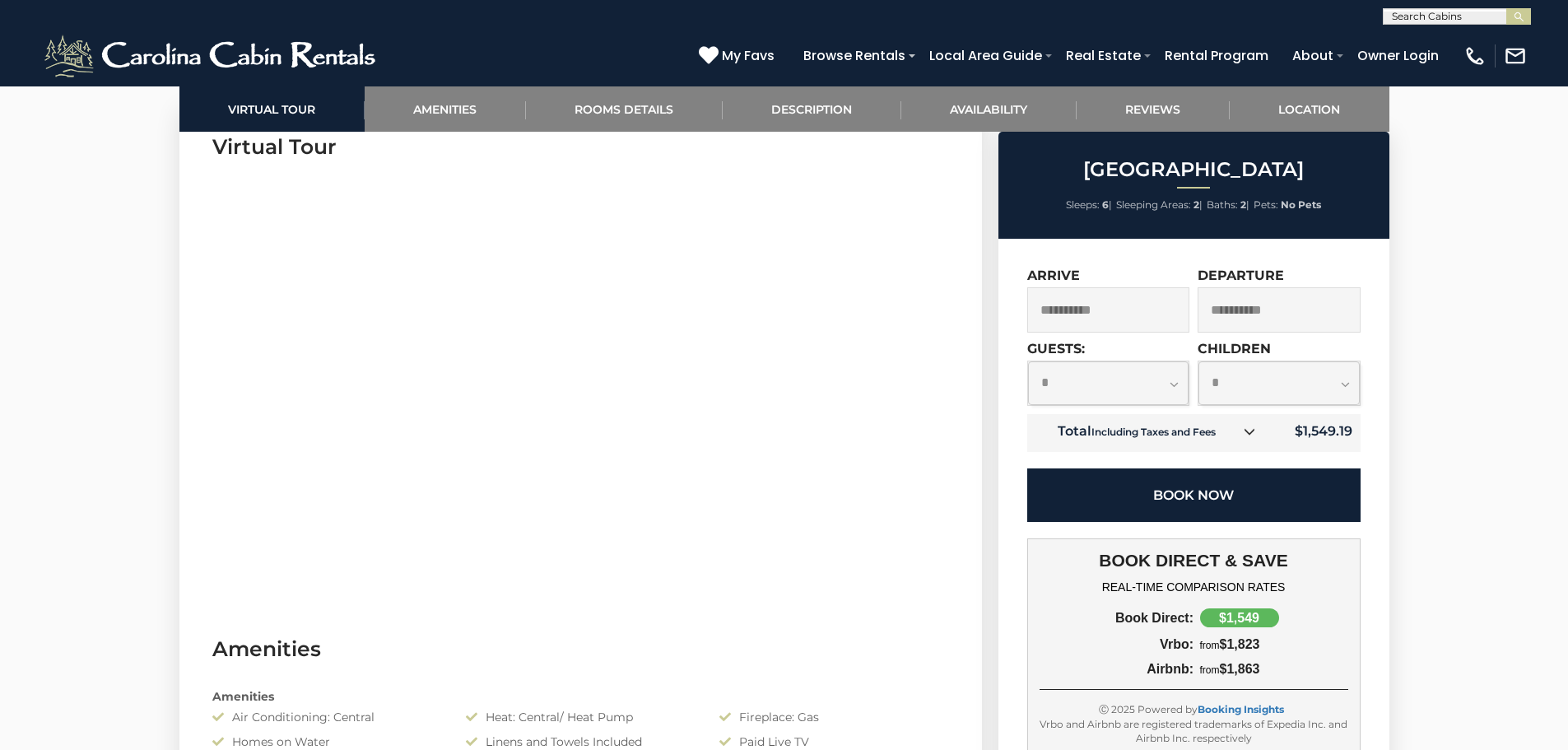
scroll to position [906, 0]
